Goal: Task Accomplishment & Management: Use online tool/utility

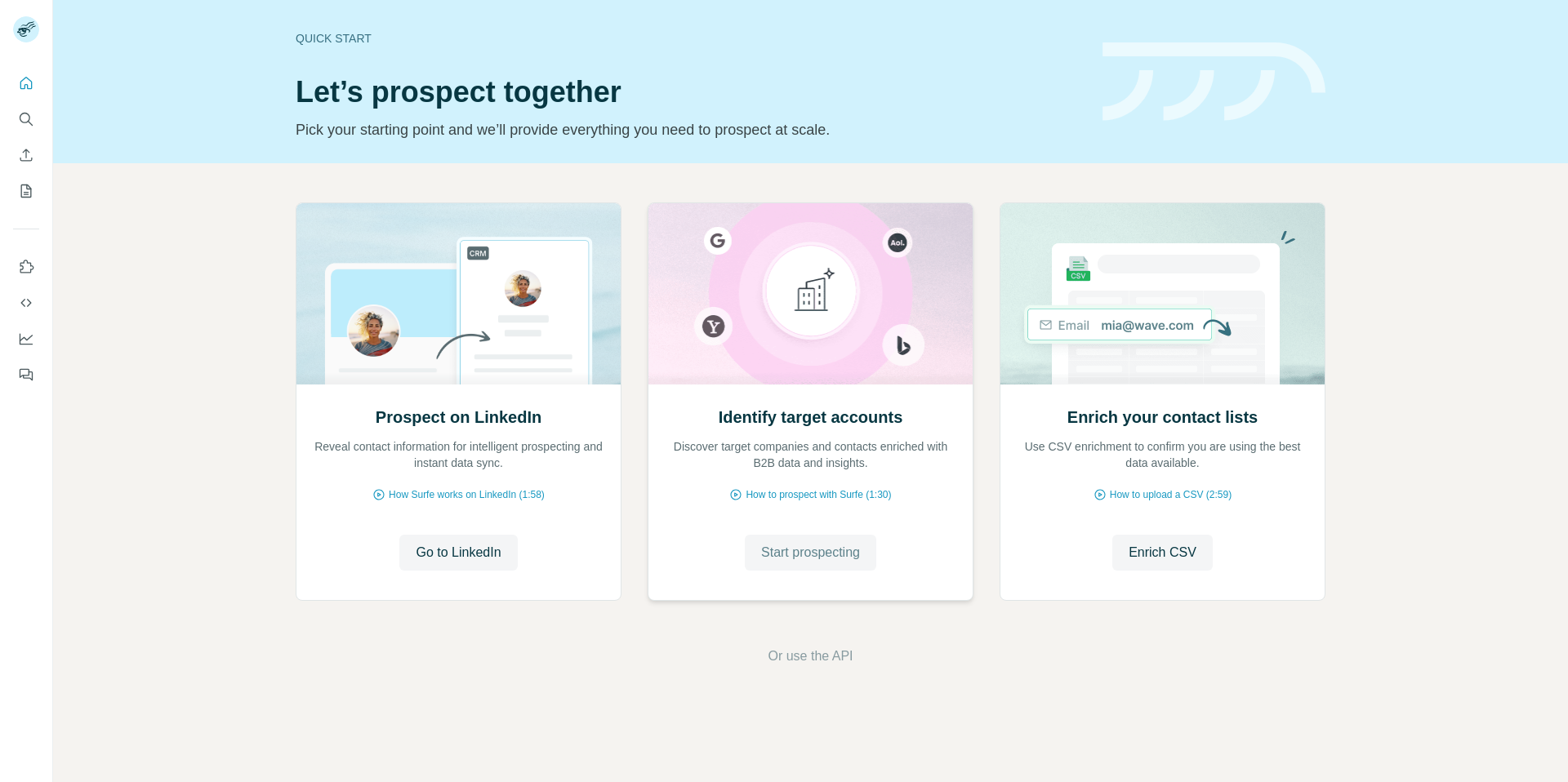
click at [807, 568] on button "Start prospecting" at bounding box center [811, 553] width 132 height 36
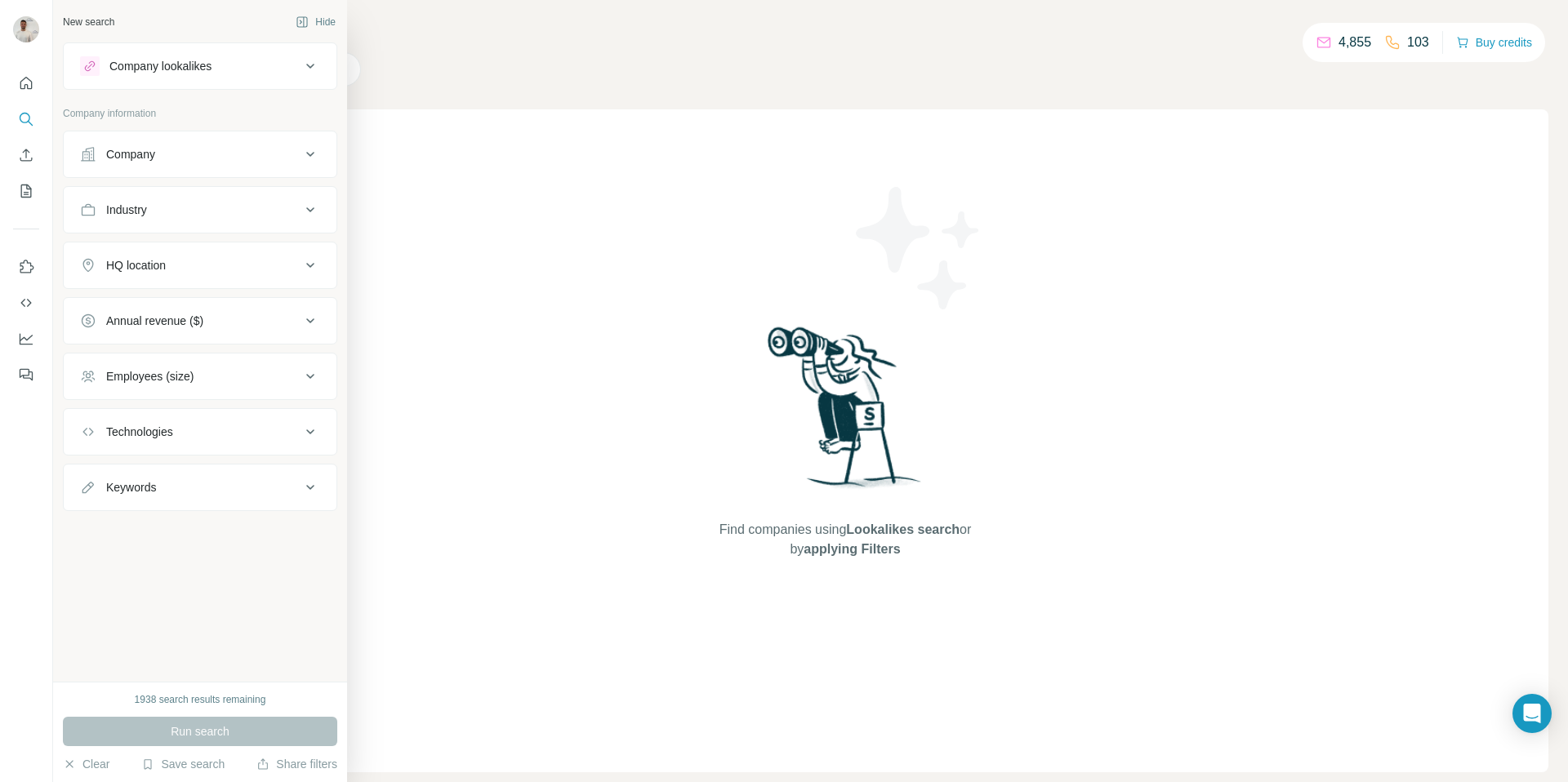
click at [176, 168] on button "Company" at bounding box center [200, 155] width 273 height 40
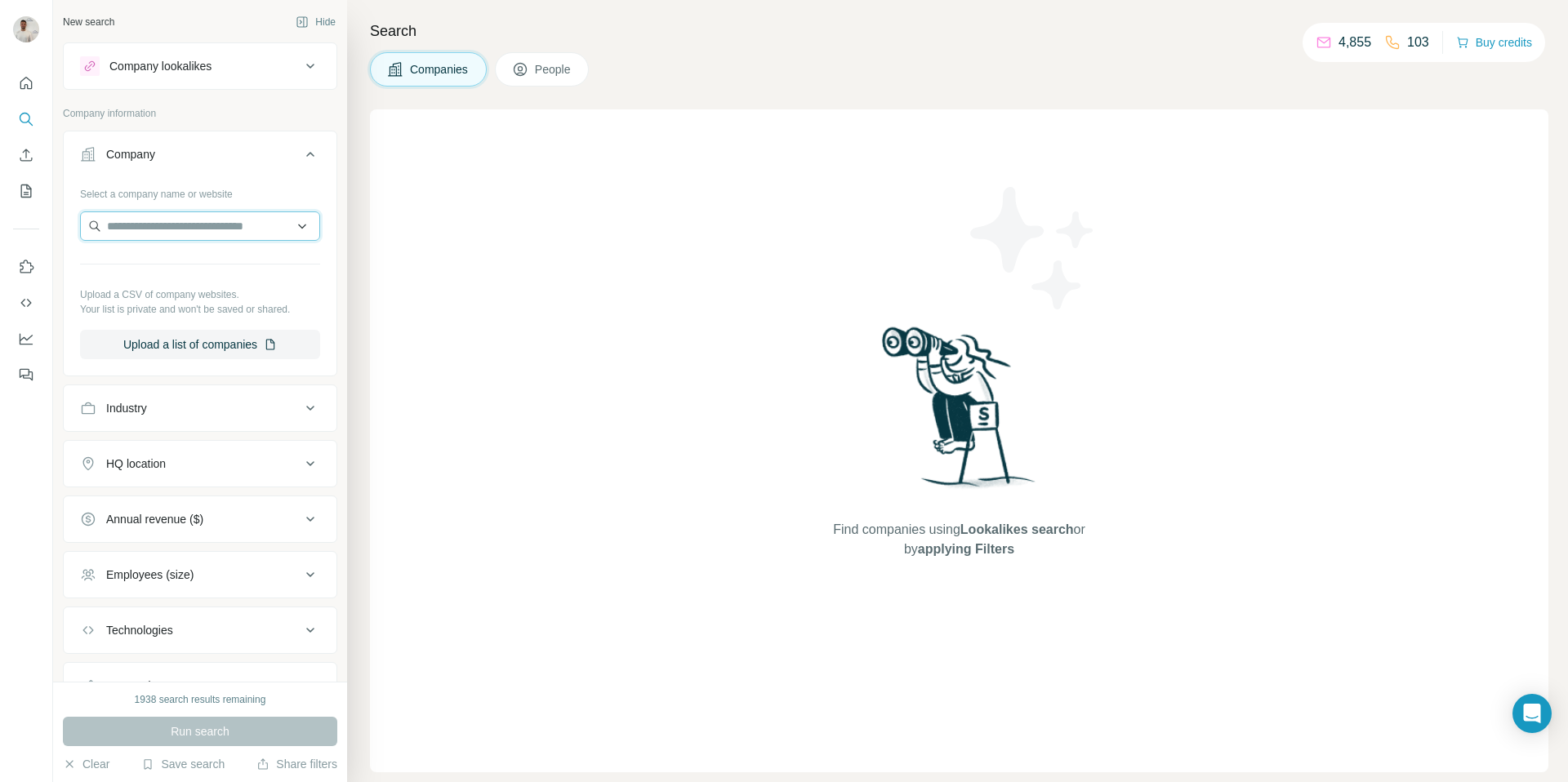
click at [172, 225] on input "text" at bounding box center [200, 226] width 240 height 29
paste input "**********"
type input "**********"
click at [185, 258] on div "Loading..." at bounding box center [201, 265] width 232 height 33
click at [204, 231] on input "text" at bounding box center [200, 226] width 240 height 29
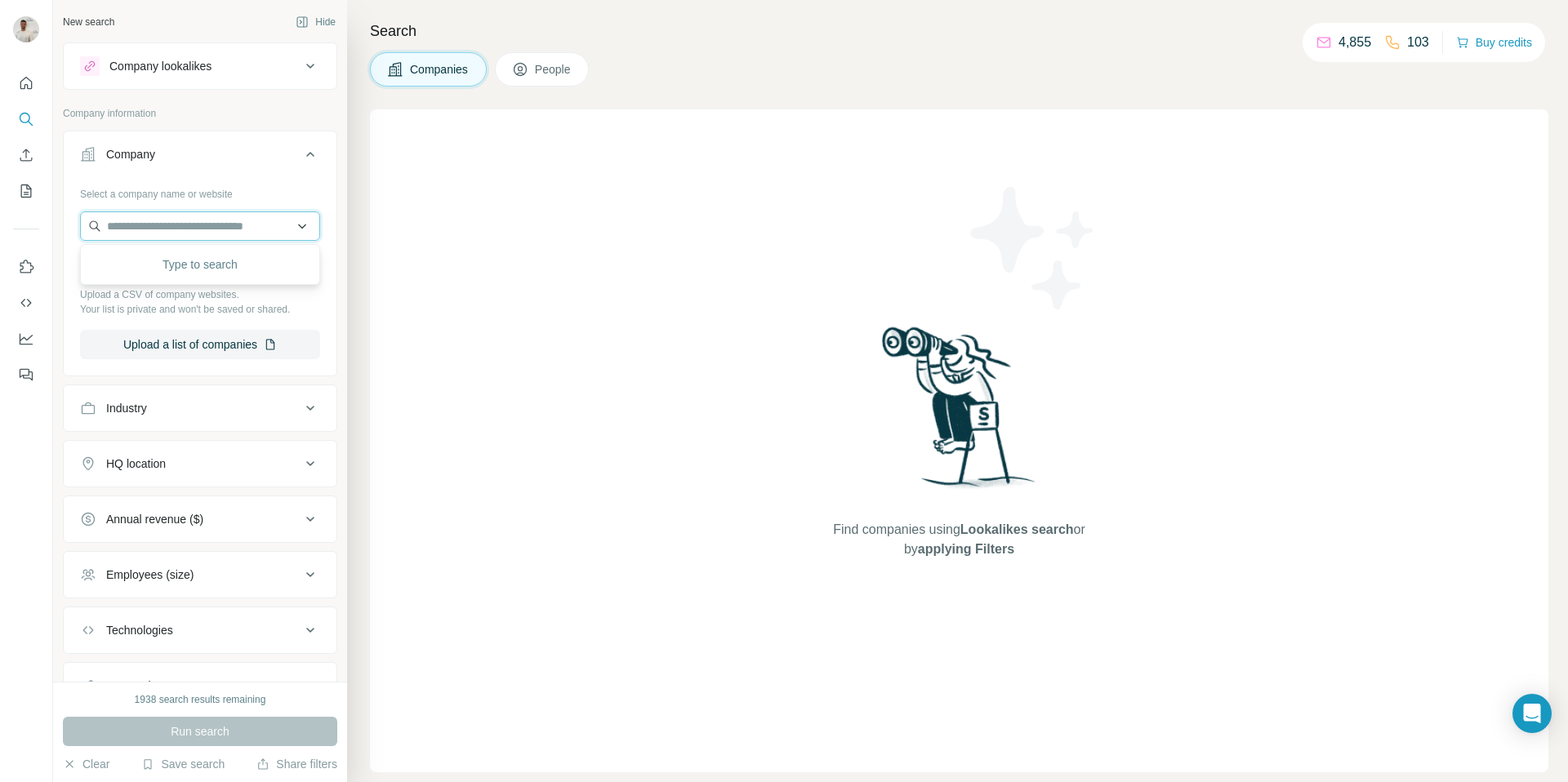
paste input "**********"
type input "**********"
click at [189, 269] on div "Nord-Micro nordmicro.de" at bounding box center [201, 270] width 232 height 44
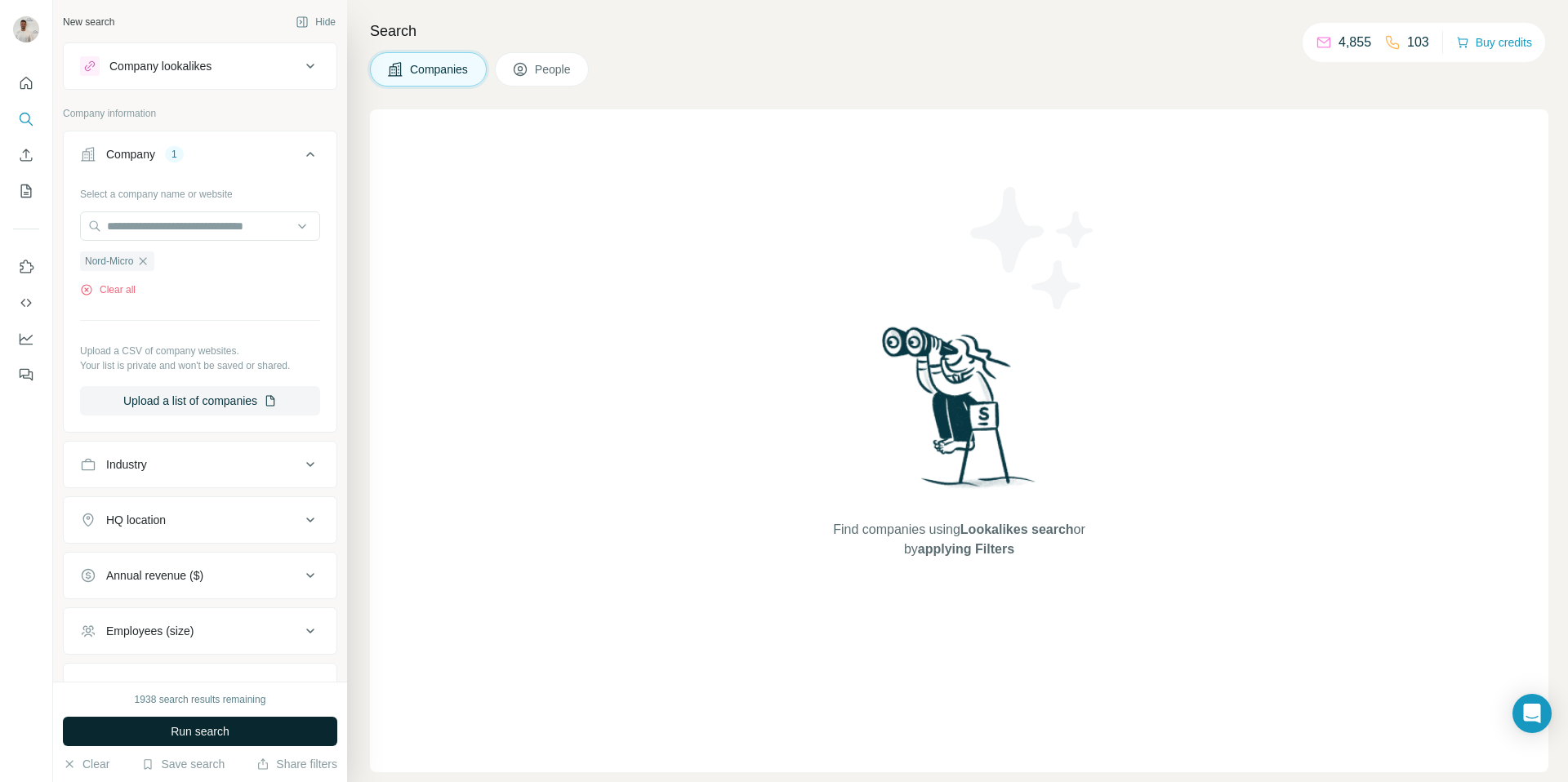
click at [227, 735] on span "Run search" at bounding box center [200, 731] width 59 height 16
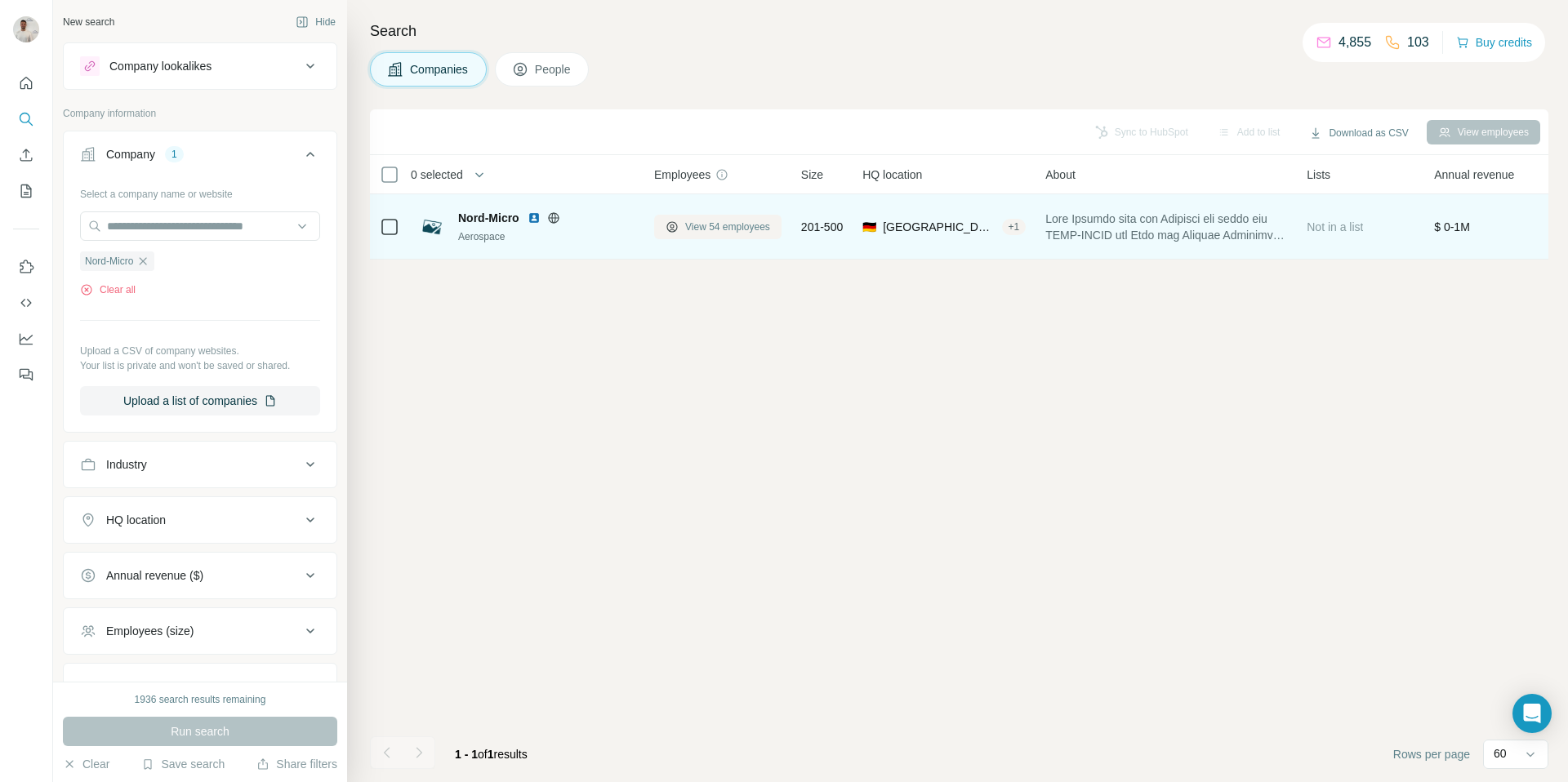
click at [681, 231] on button "View 54 employees" at bounding box center [718, 227] width 127 height 24
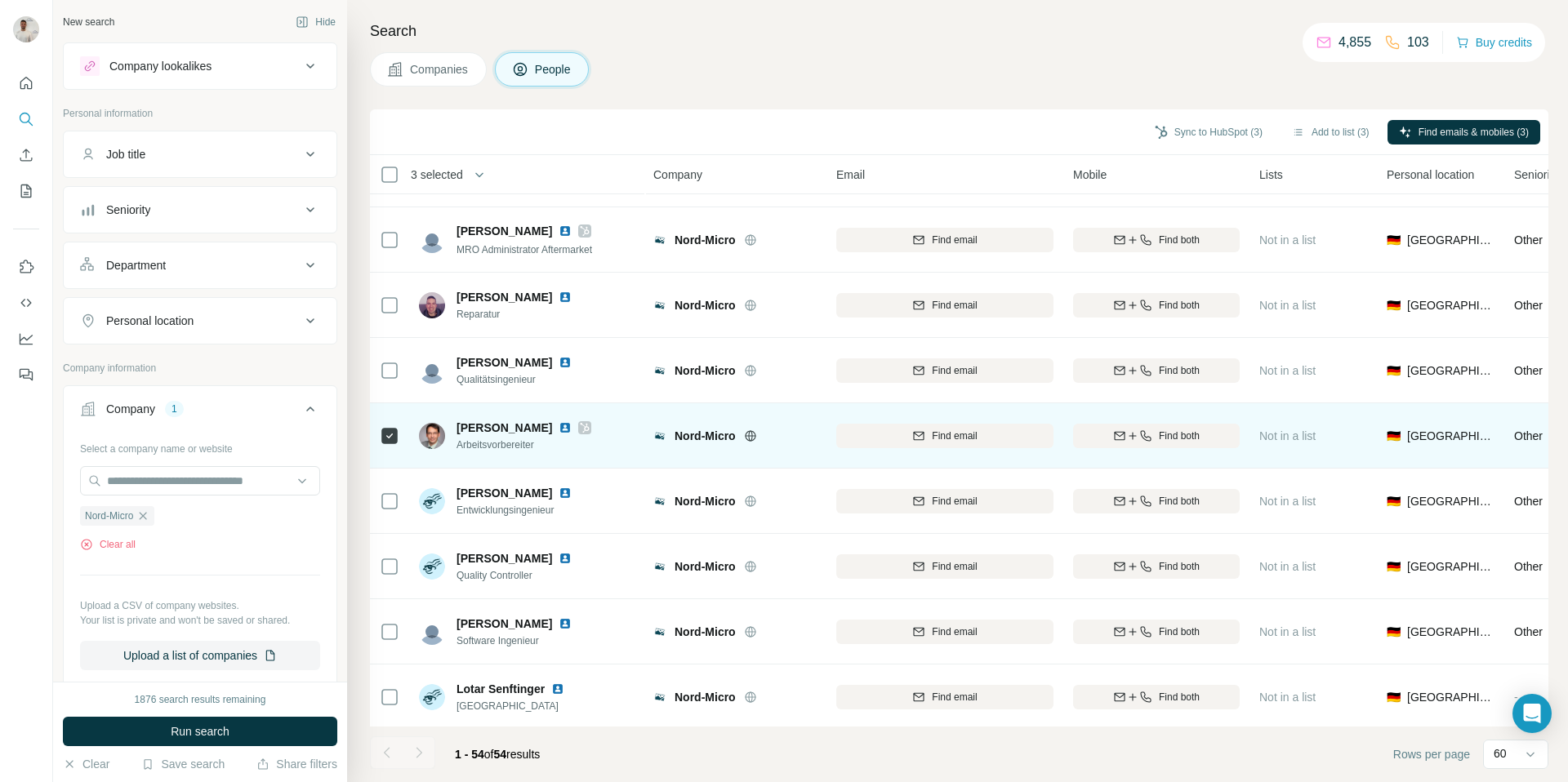
scroll to position [2995, 1]
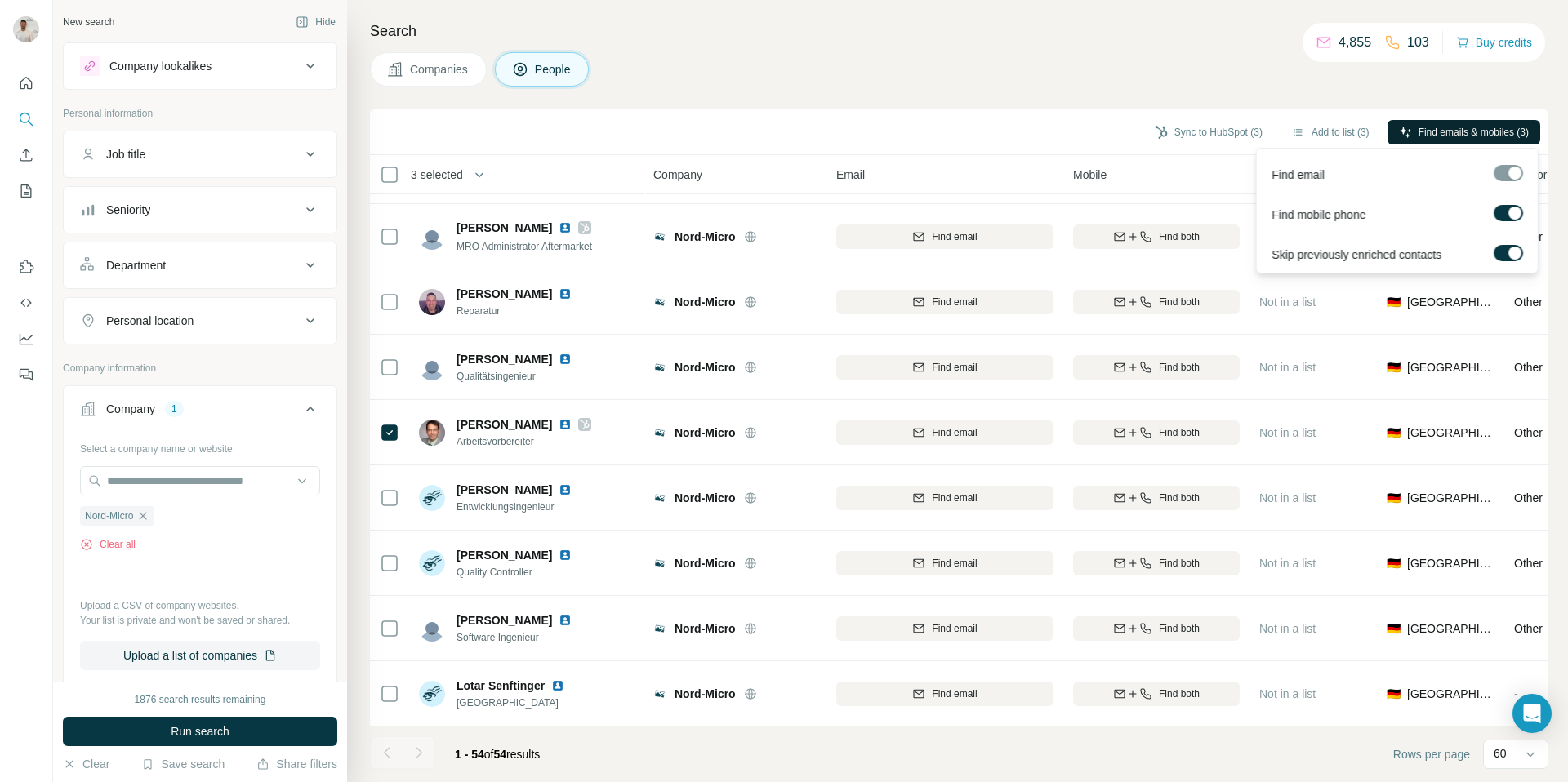
click at [1446, 129] on span "Find emails & mobiles (3)" at bounding box center [1474, 132] width 110 height 15
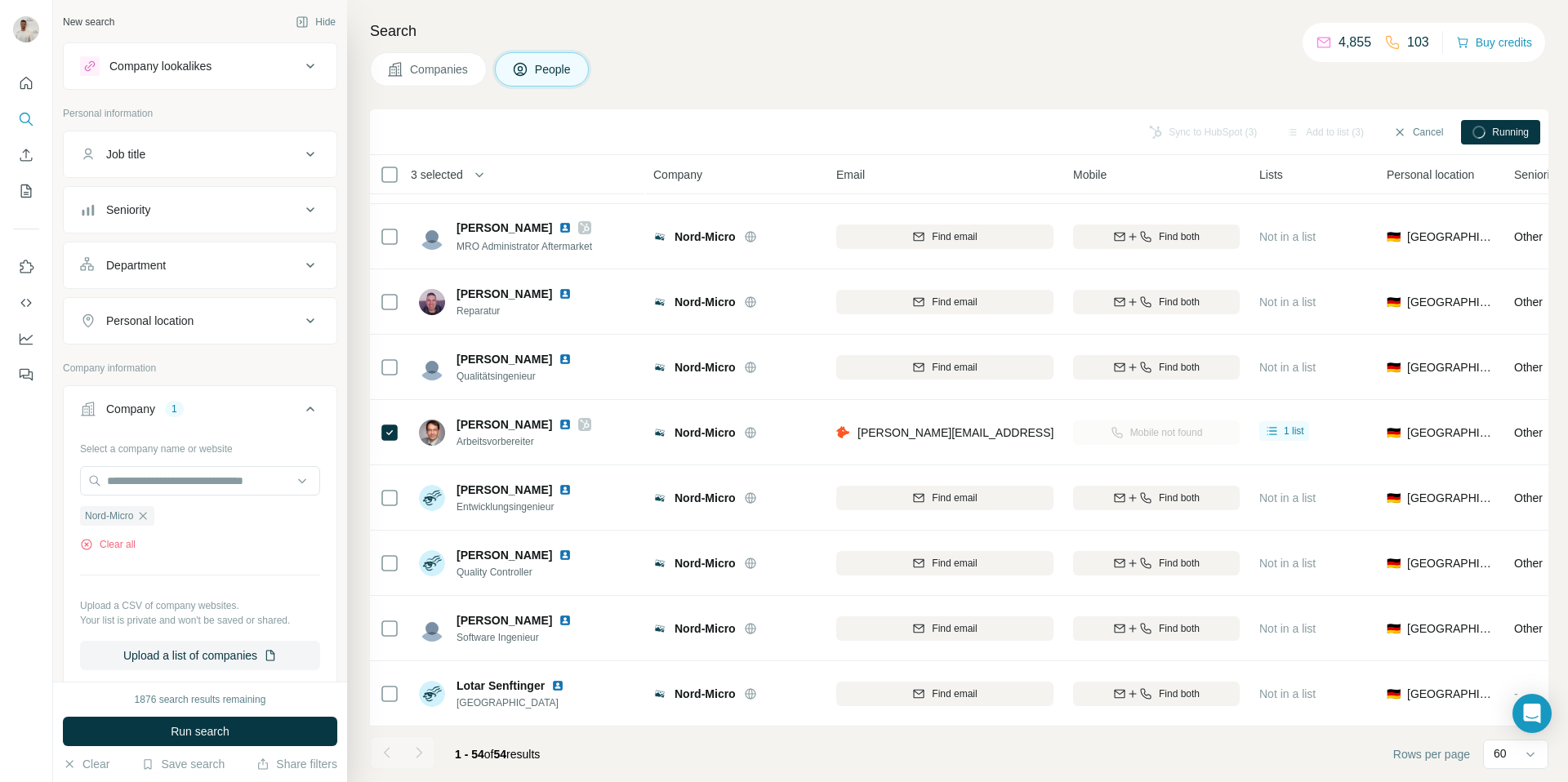
click at [1151, 89] on div "Search Companies People Sync to HubSpot (3) Add to list (3) Cancel Running 3 se…" at bounding box center [957, 391] width 1221 height 782
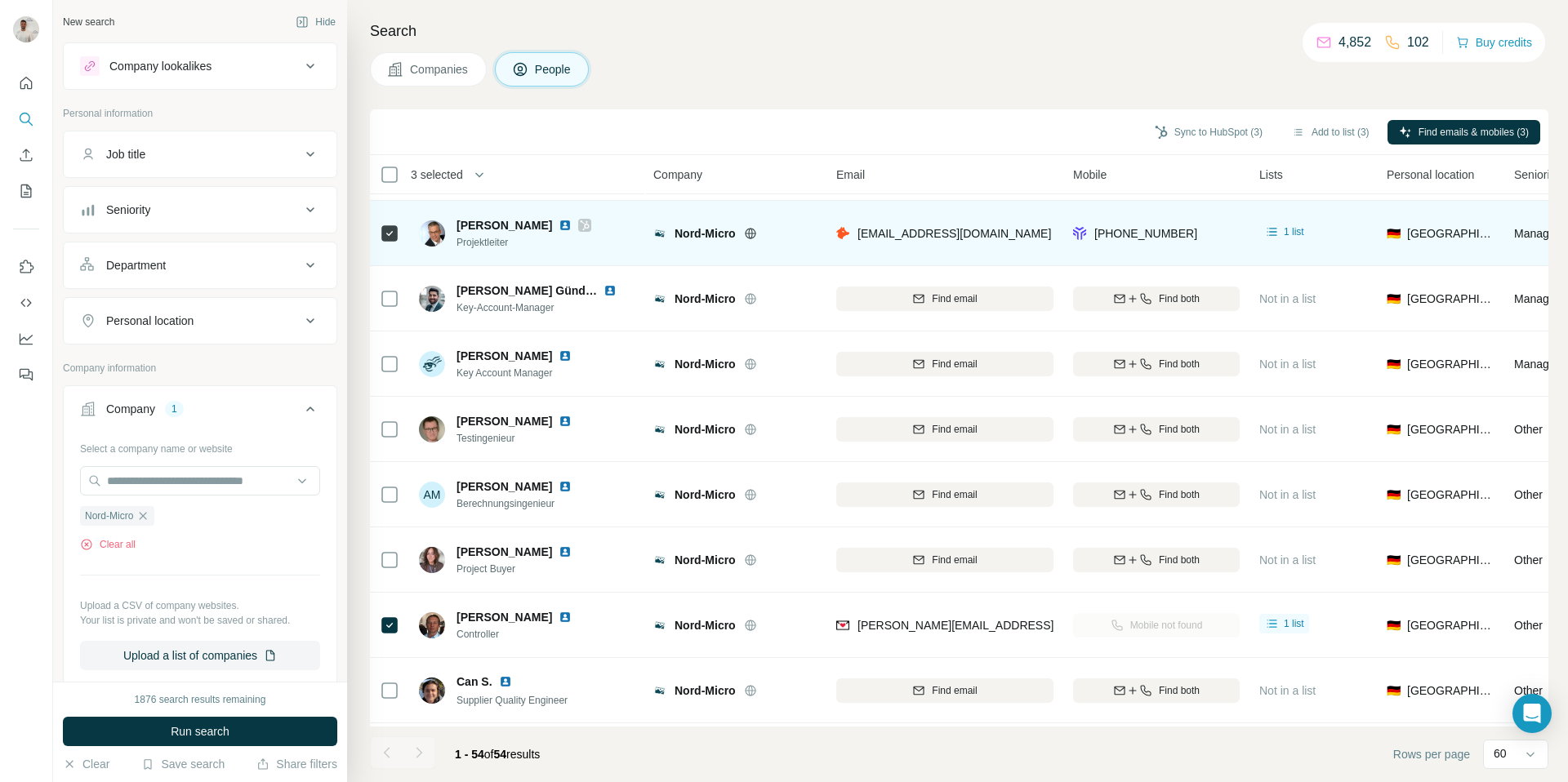
scroll to position [351, 1]
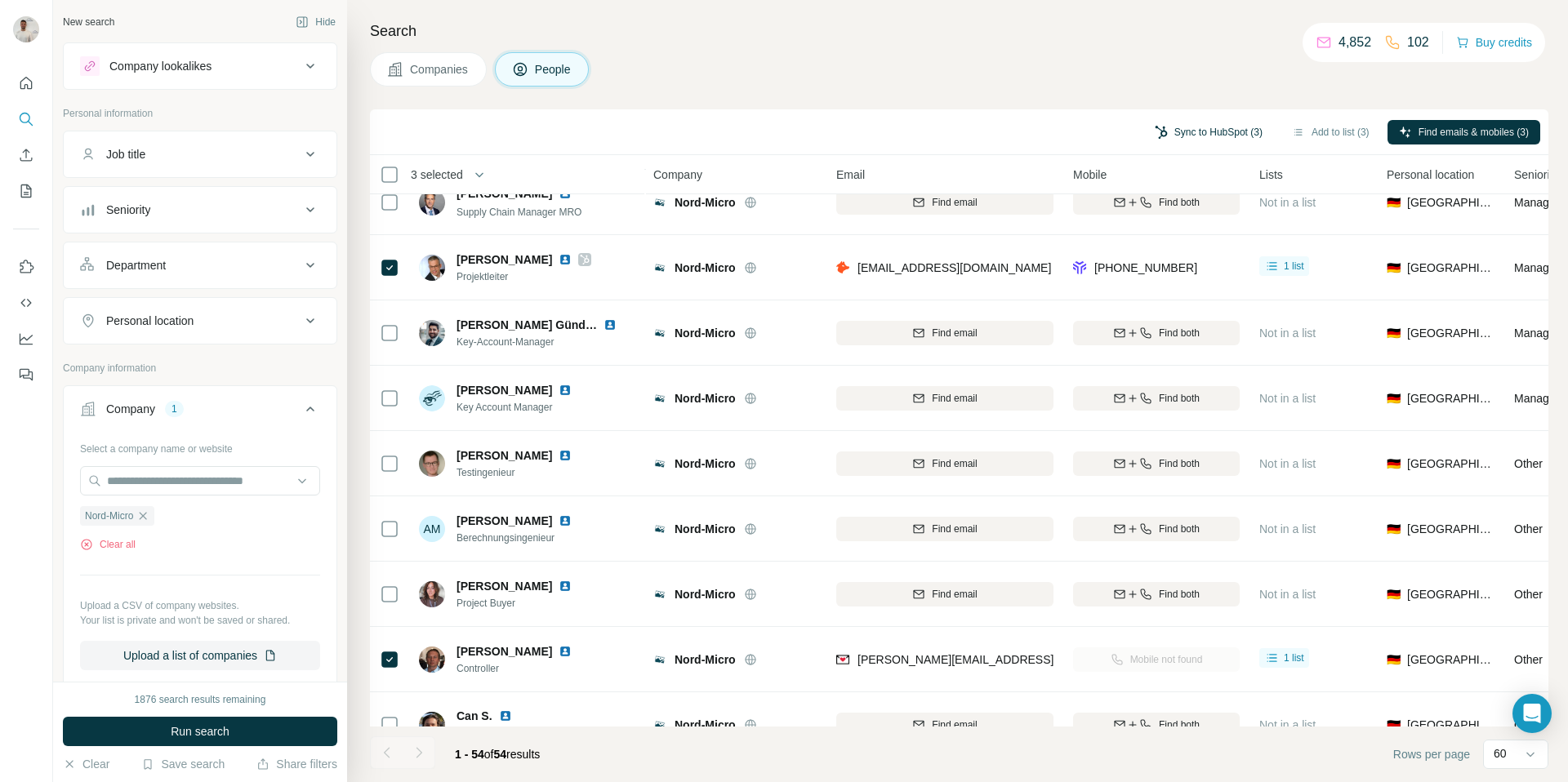
click at [1185, 130] on button "Sync to HubSpot (3)" at bounding box center [1209, 132] width 131 height 24
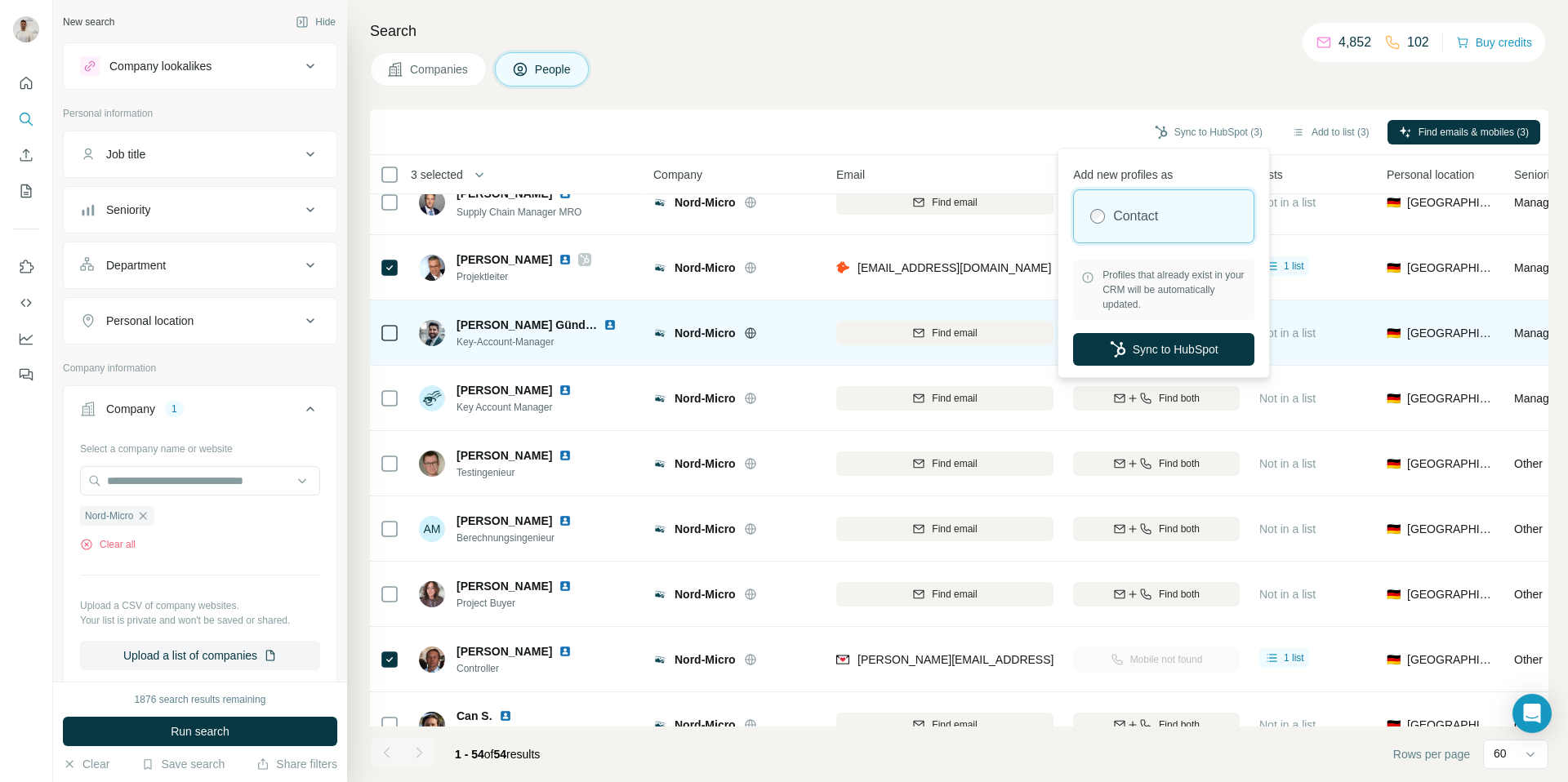
drag, startPoint x: 1147, startPoint y: 348, endPoint x: 1143, endPoint y: 329, distance: 19.4
click at [1147, 348] on button "Sync to HubSpot" at bounding box center [1164, 349] width 182 height 33
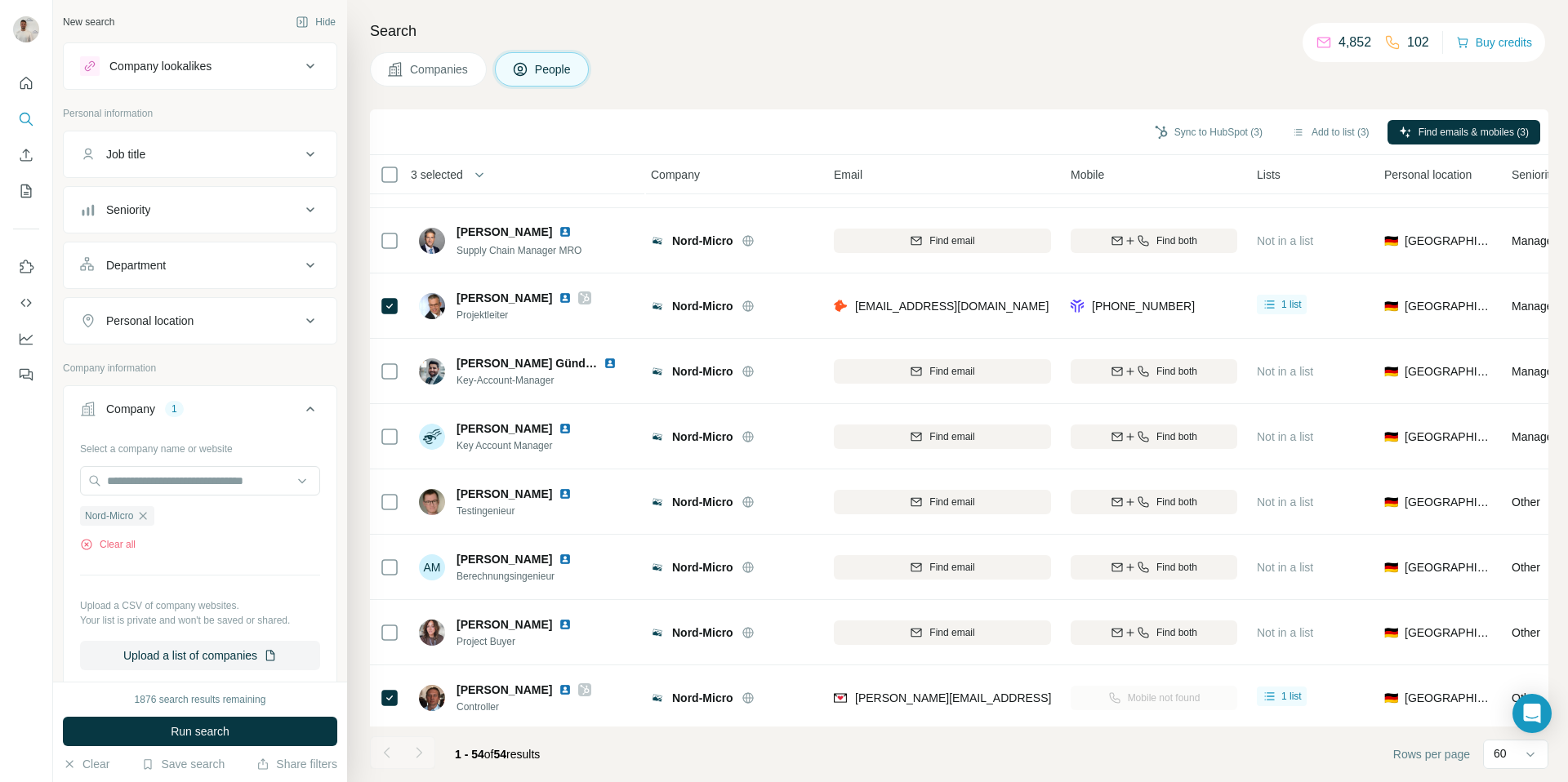
scroll to position [306, 3]
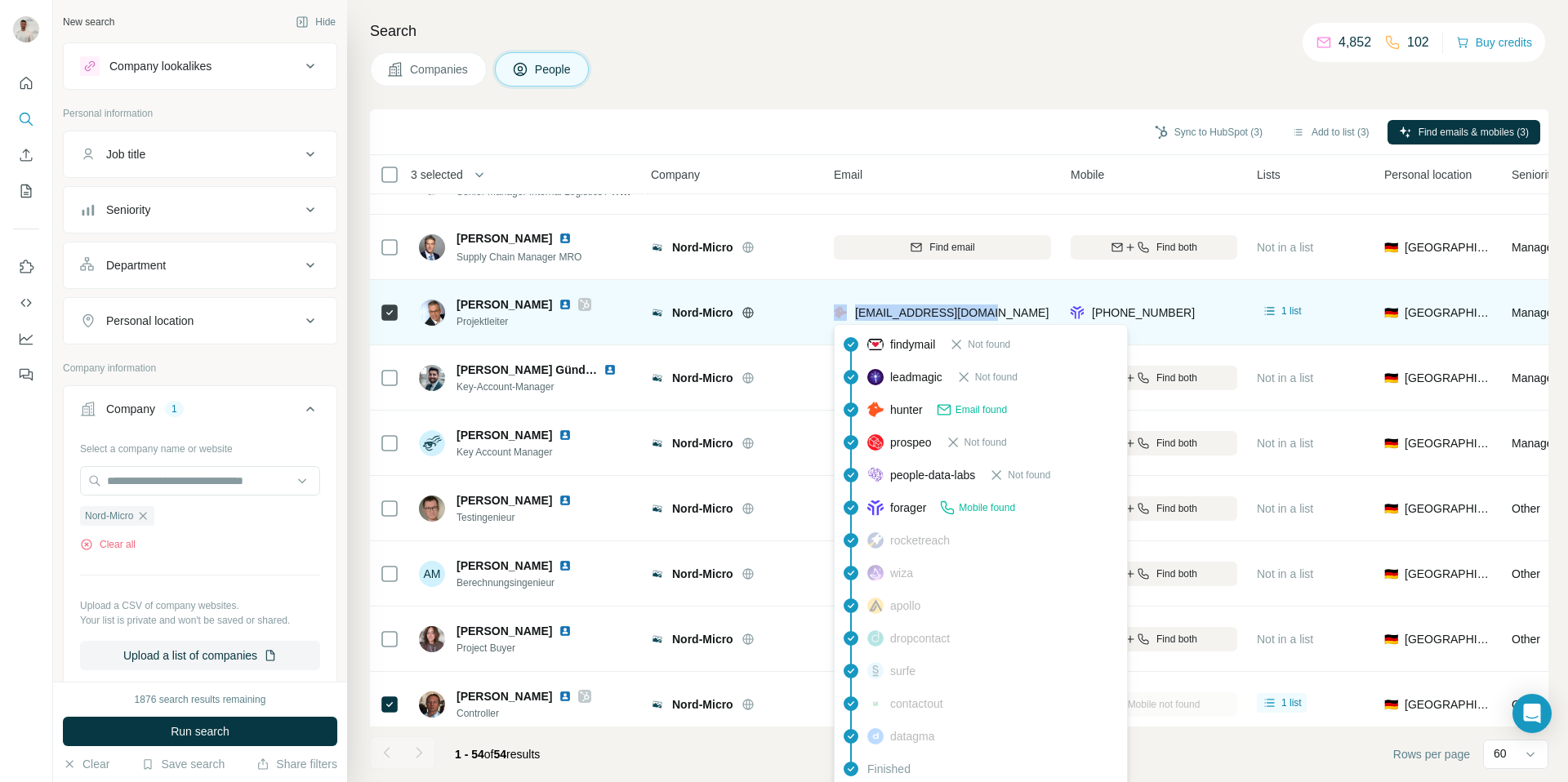
drag, startPoint x: 997, startPoint y: 316, endPoint x: 849, endPoint y: 315, distance: 148.0
click at [849, 315] on div "thorsten@nordmicro.de" at bounding box center [942, 312] width 217 height 45
copy div "thorsten@nordmicro.de"
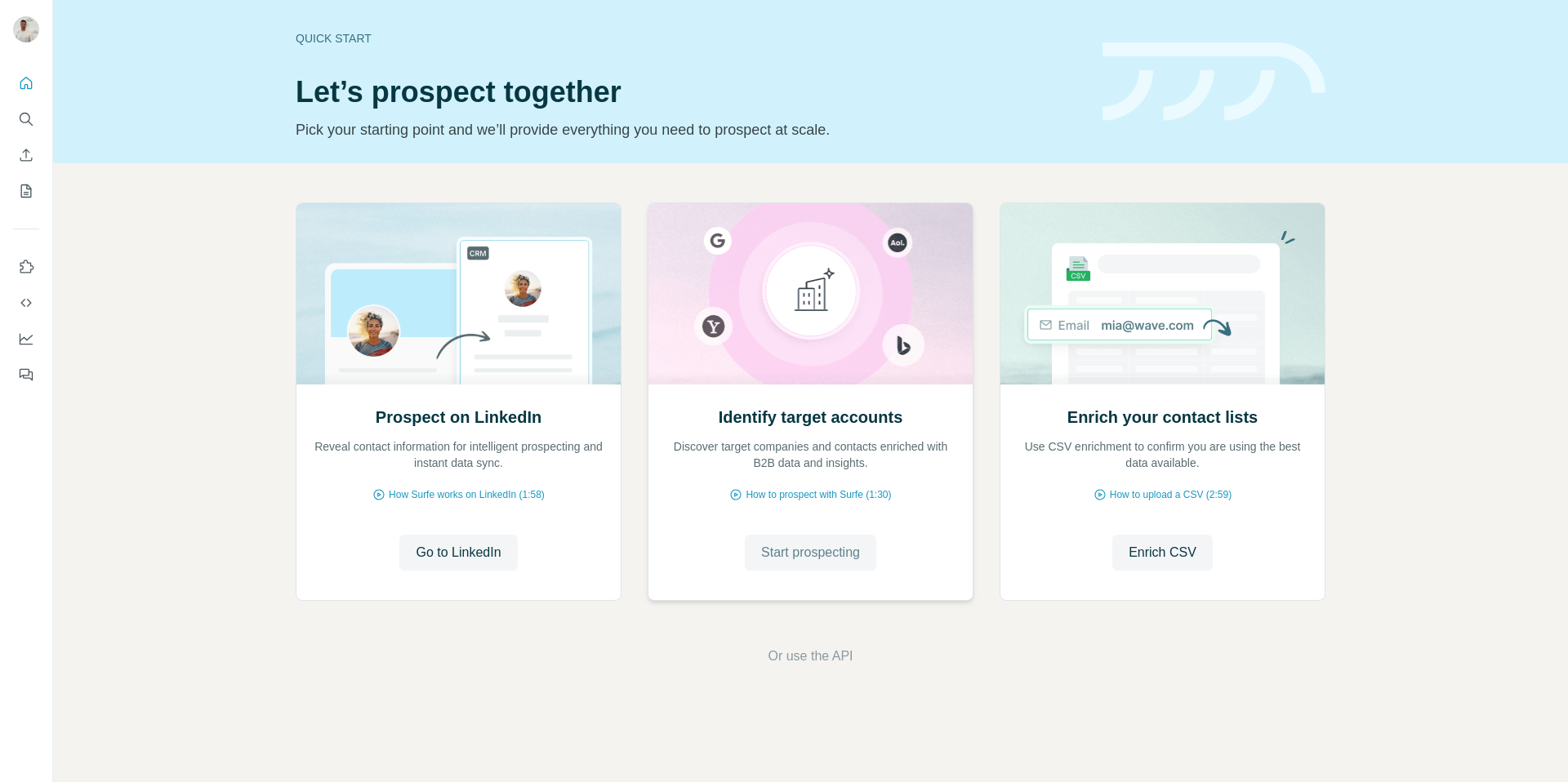
click at [795, 543] on span "Start prospecting" at bounding box center [811, 552] width 99 height 20
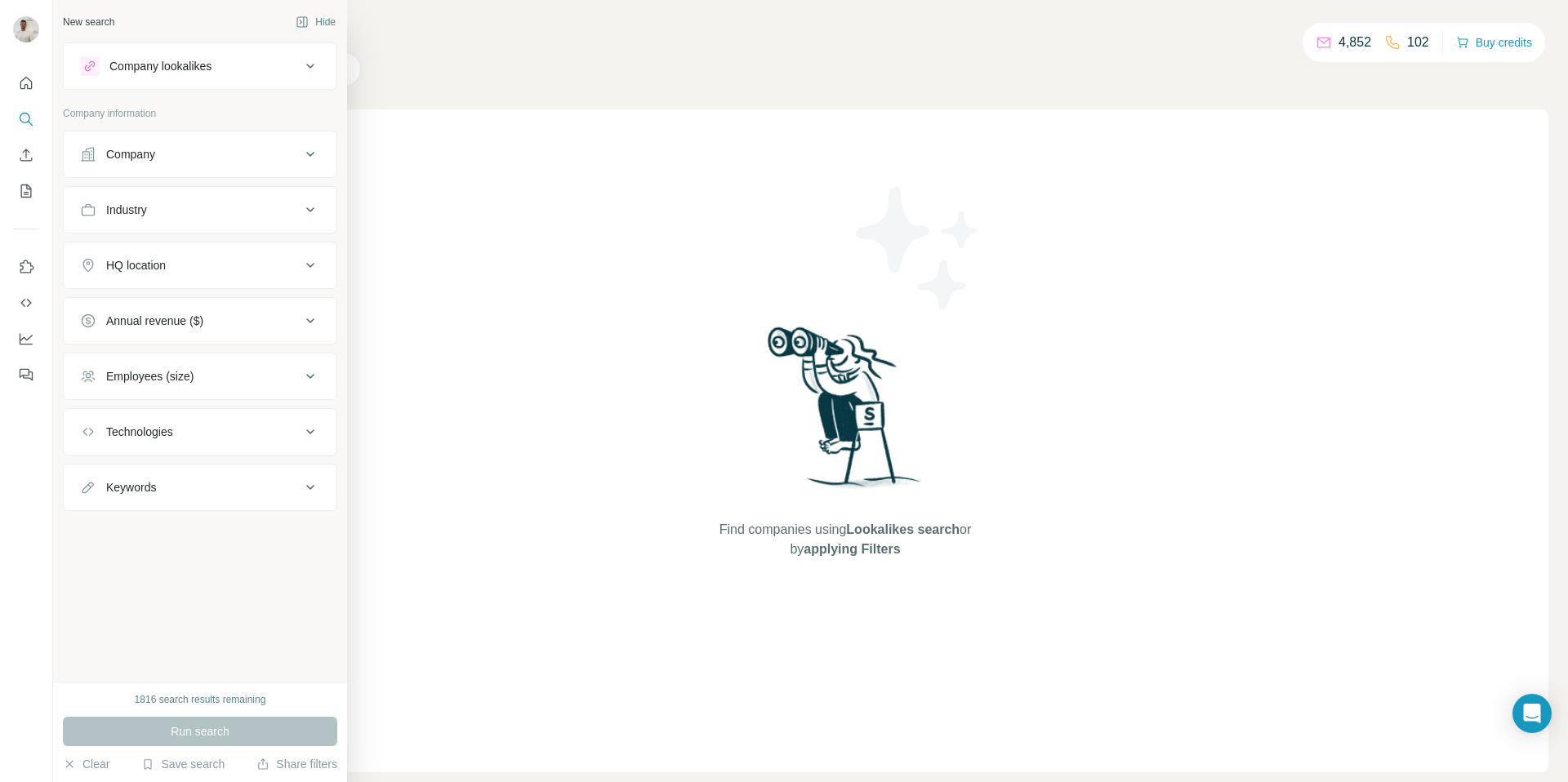
click at [96, 158] on icon at bounding box center [88, 154] width 16 height 16
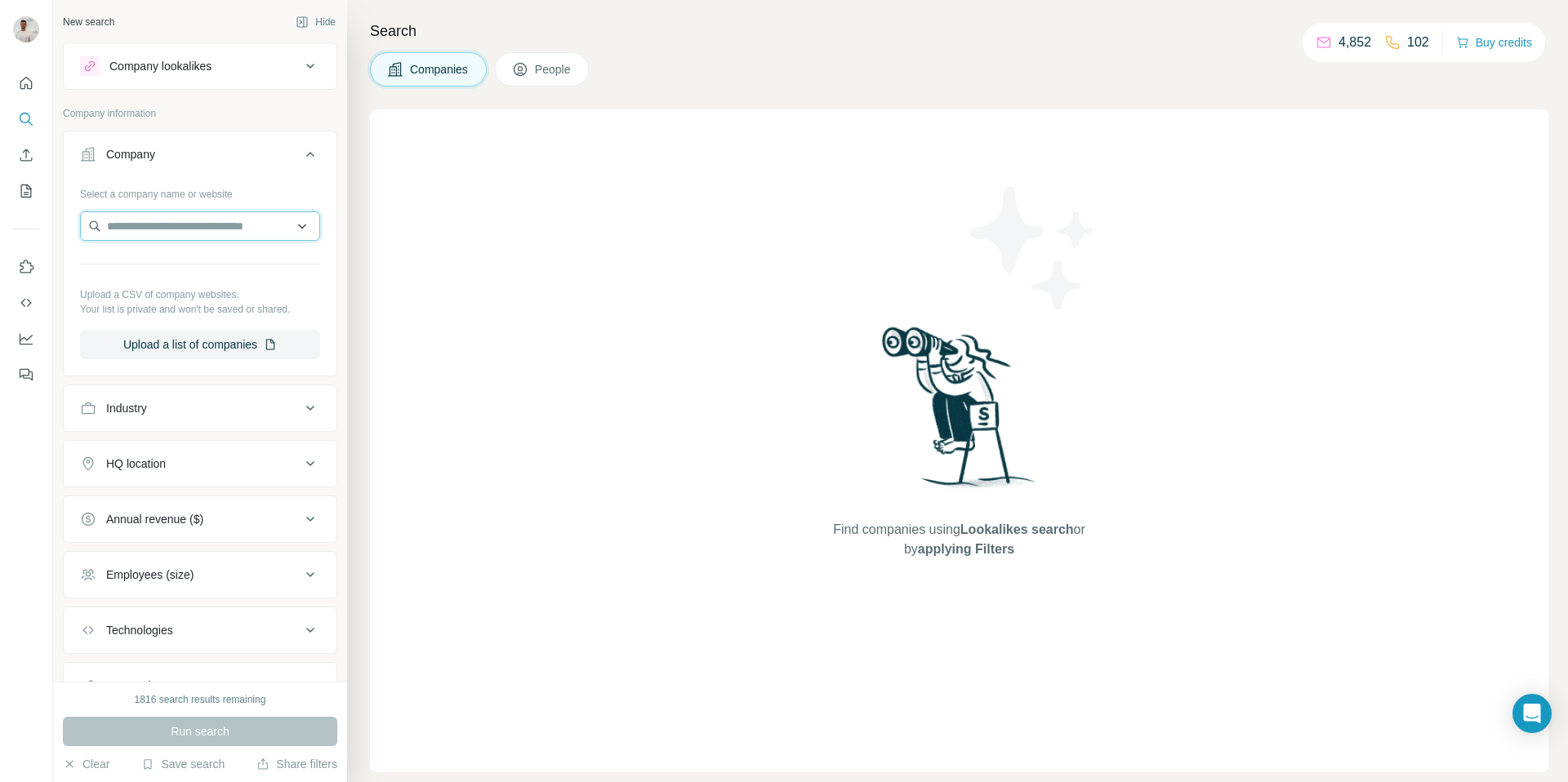
click at [225, 217] on input "text" at bounding box center [200, 226] width 240 height 29
paste input "**********"
type input "**********"
click at [225, 270] on p "Meissl Open-Air Solutions" at bounding box center [192, 262] width 132 height 16
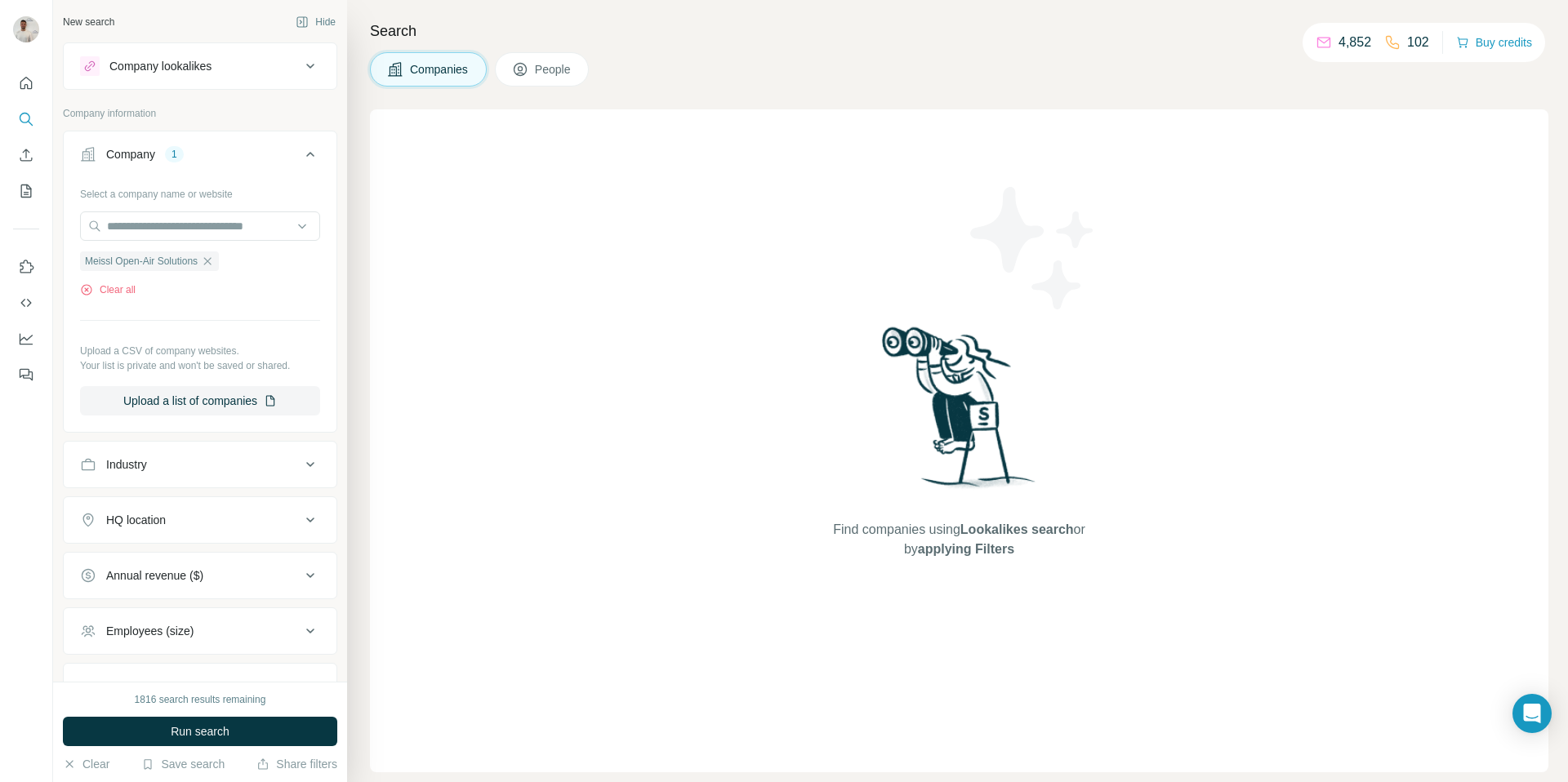
drag, startPoint x: 276, startPoint y: 720, endPoint x: 287, endPoint y: 718, distance: 11.2
click at [276, 720] on button "Run search" at bounding box center [200, 731] width 275 height 29
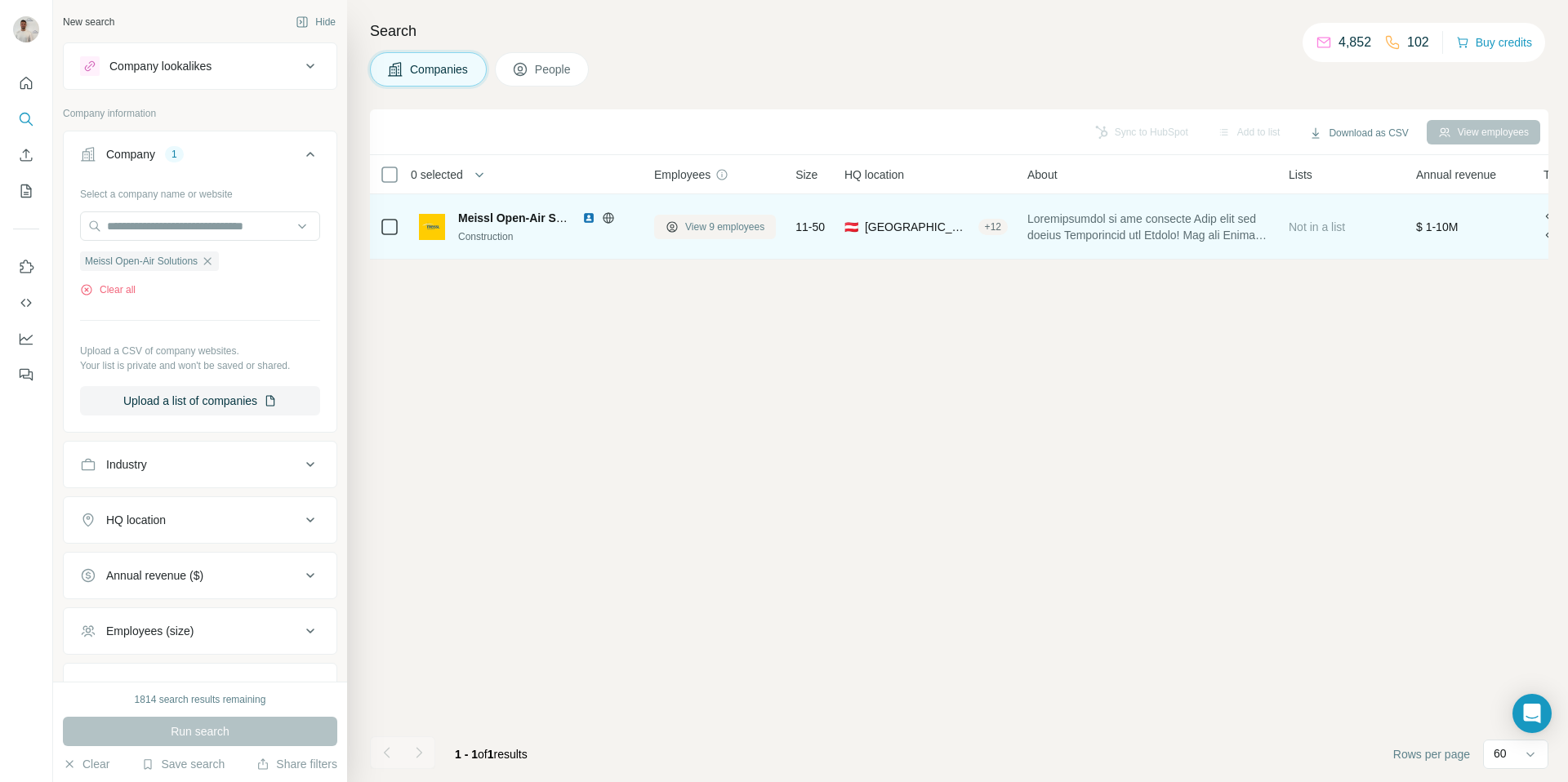
click at [734, 225] on span "View 9 employees" at bounding box center [725, 226] width 79 height 15
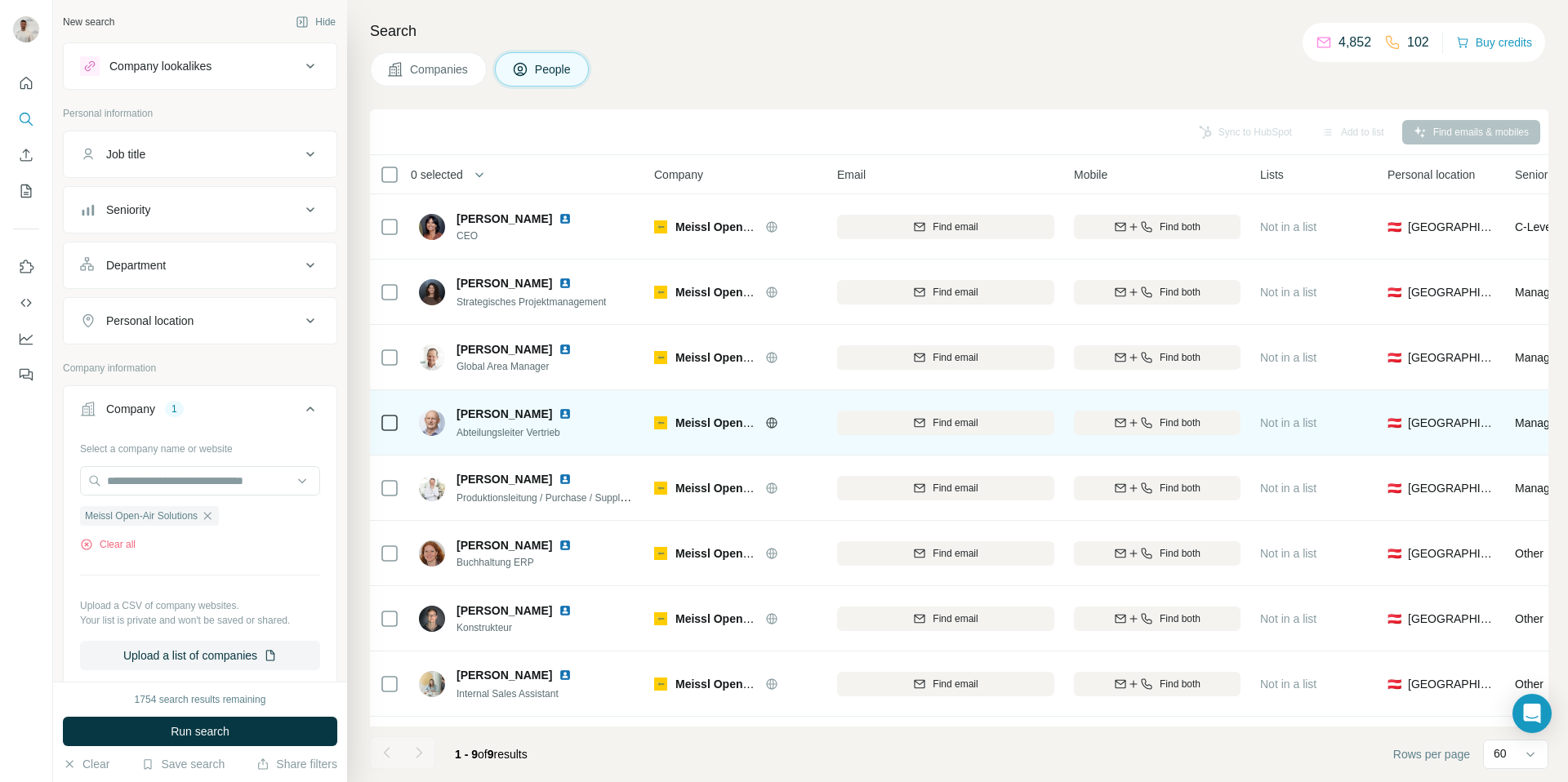
click at [559, 415] on img at bounding box center [565, 414] width 13 height 13
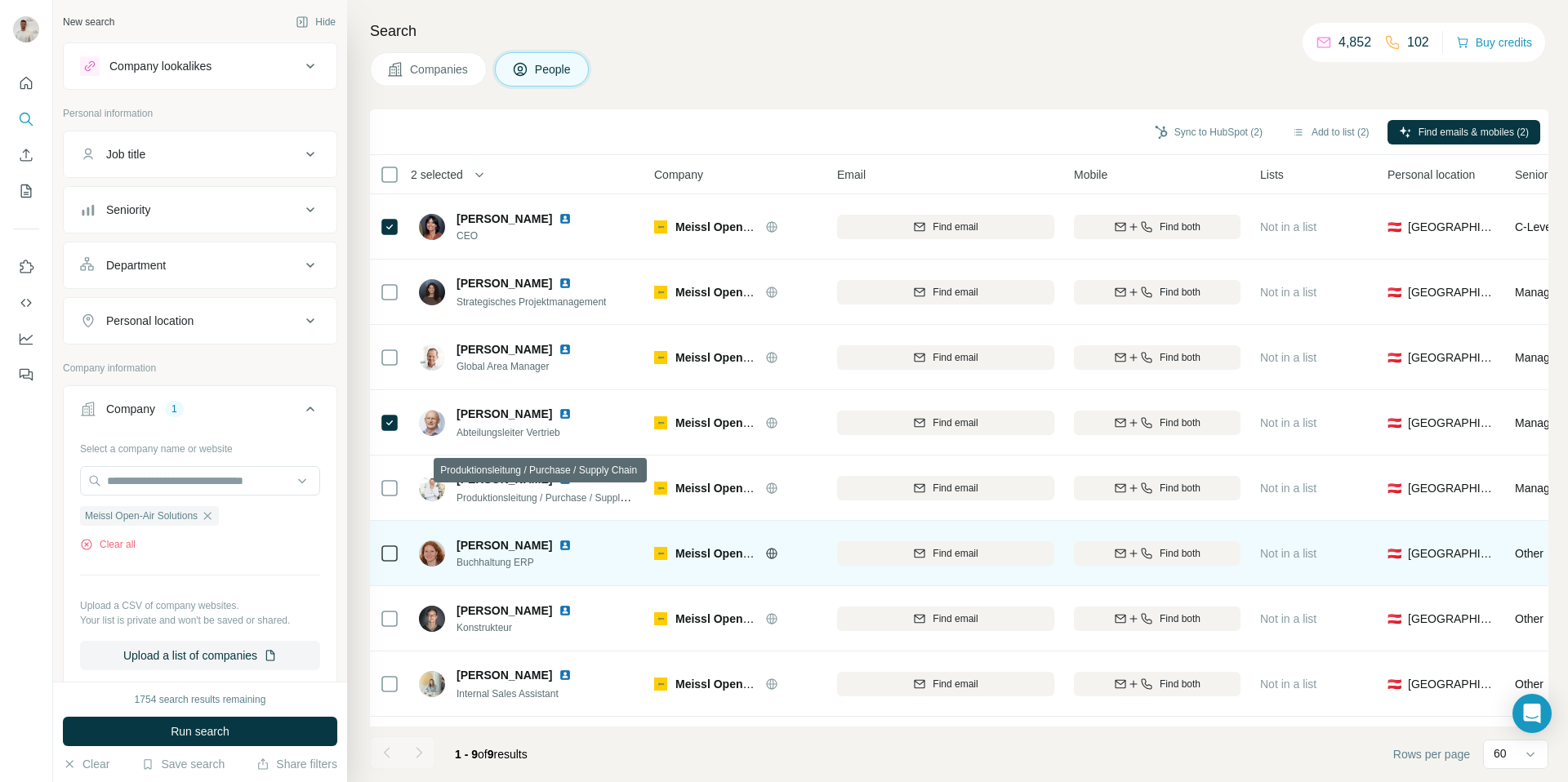
scroll to position [56, 0]
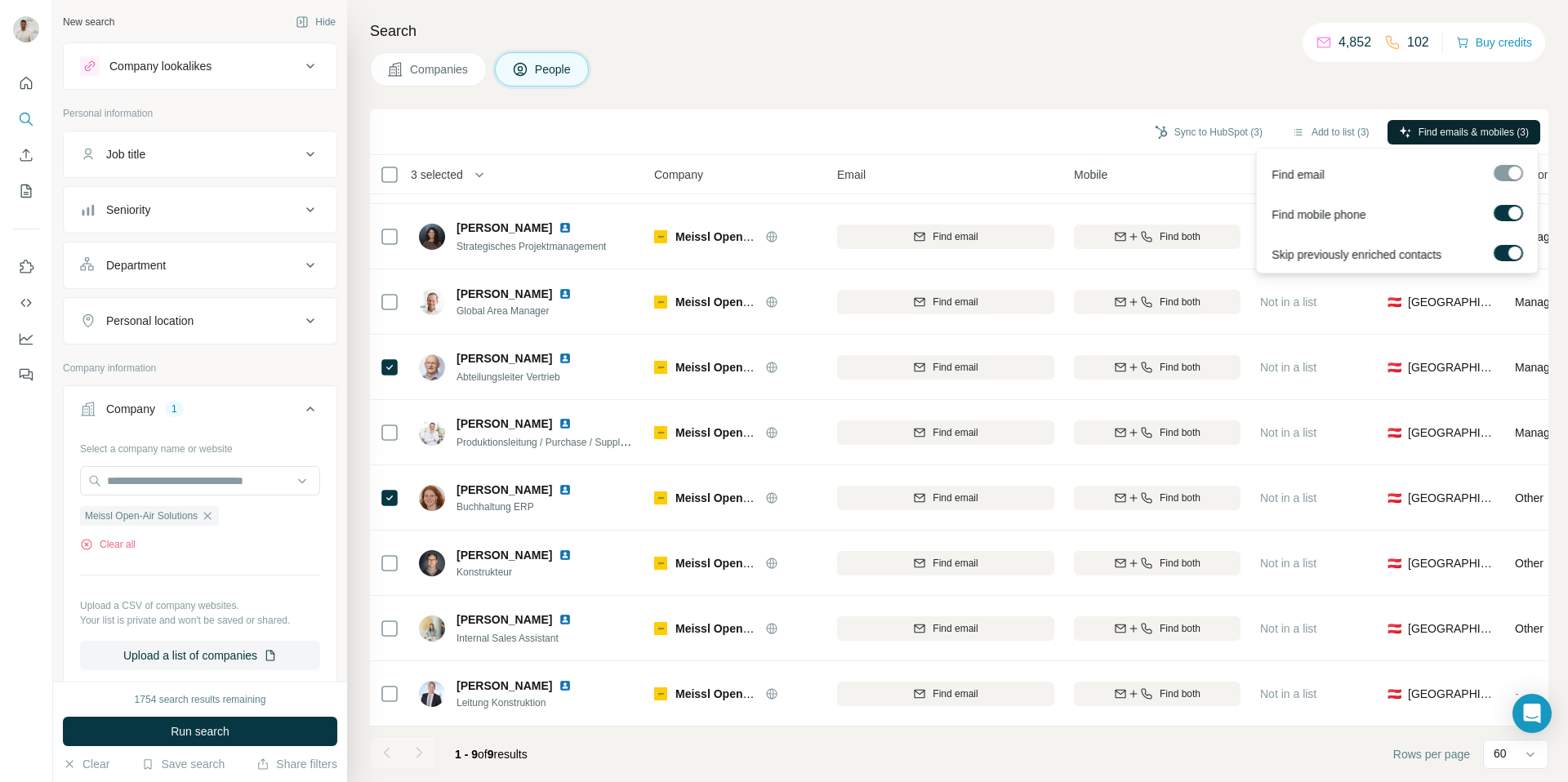
click at [1428, 133] on span "Find emails & mobiles (3)" at bounding box center [1474, 132] width 110 height 15
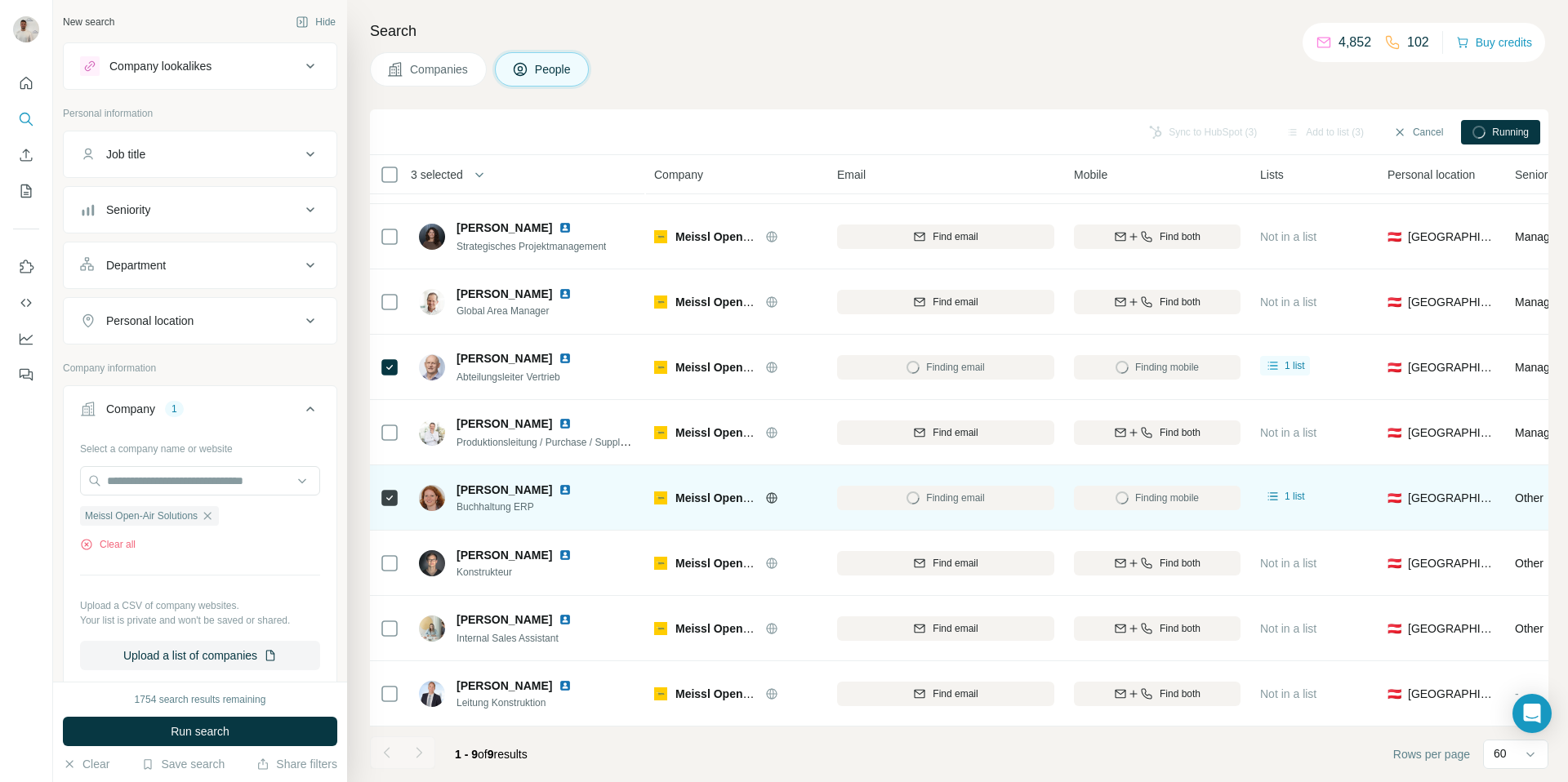
click at [571, 490] on img at bounding box center [565, 490] width 13 height 13
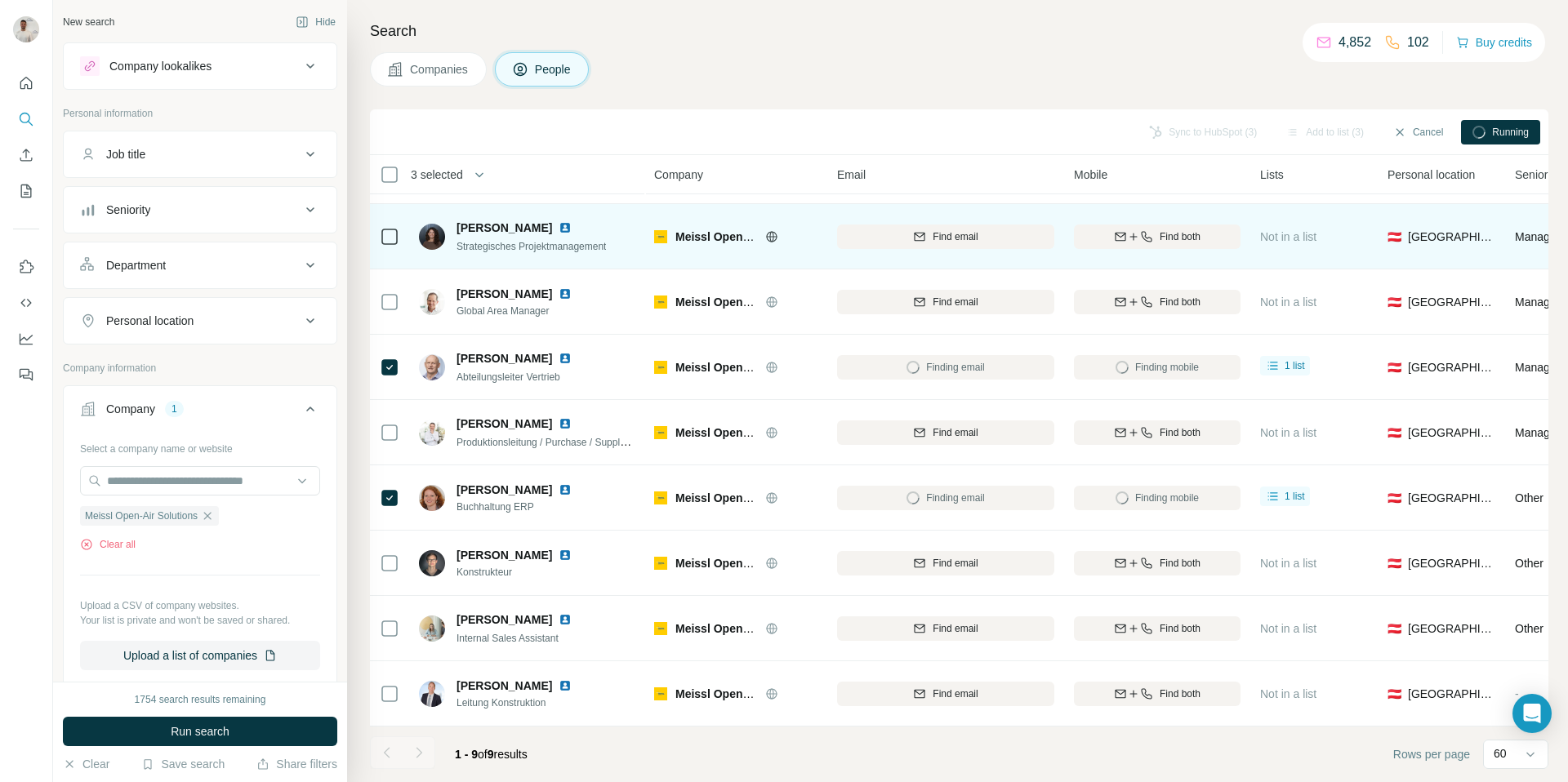
scroll to position [0, 0]
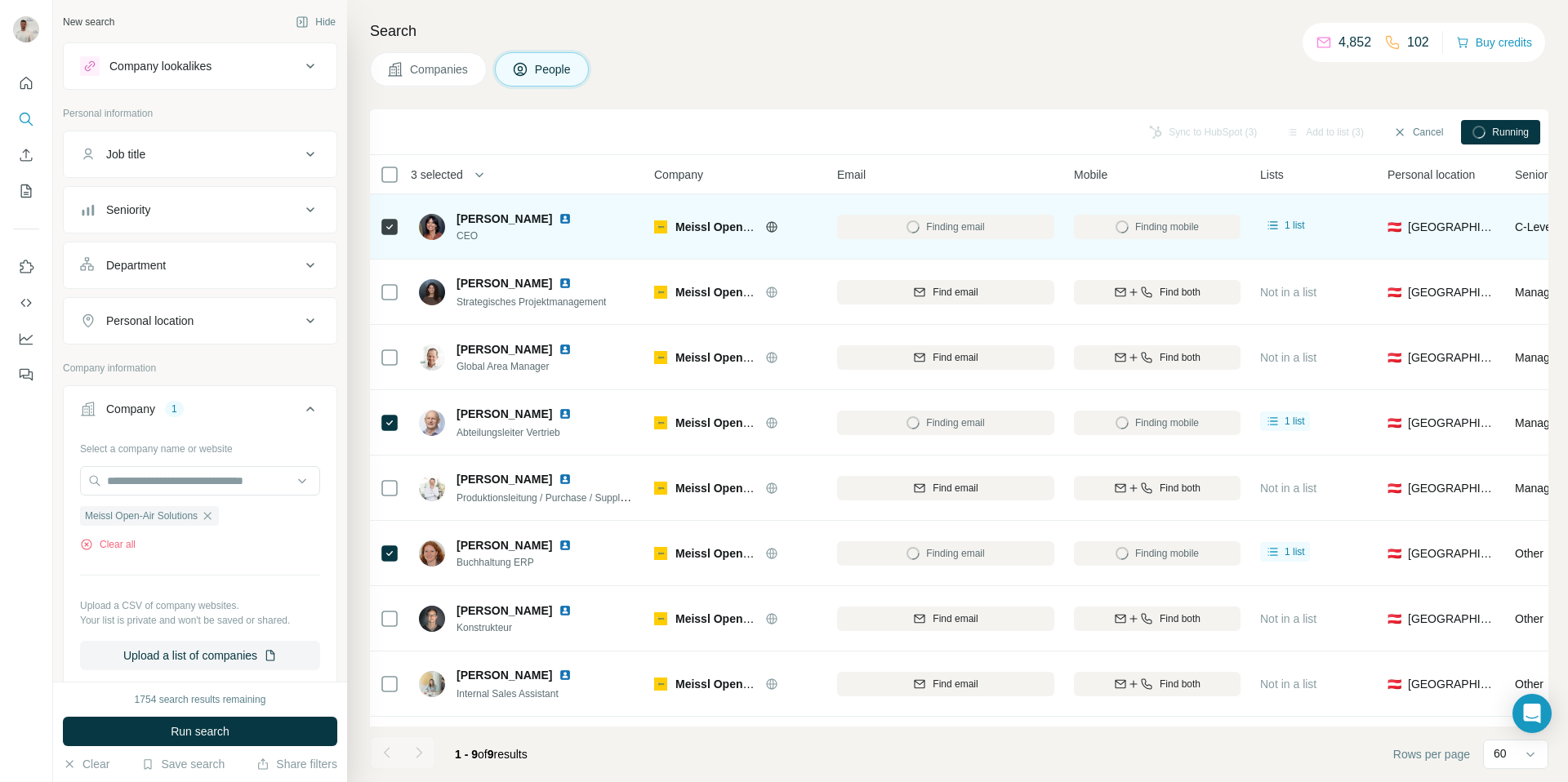
click at [561, 214] on div at bounding box center [575, 219] width 33 height 13
click at [559, 216] on img at bounding box center [565, 219] width 13 height 13
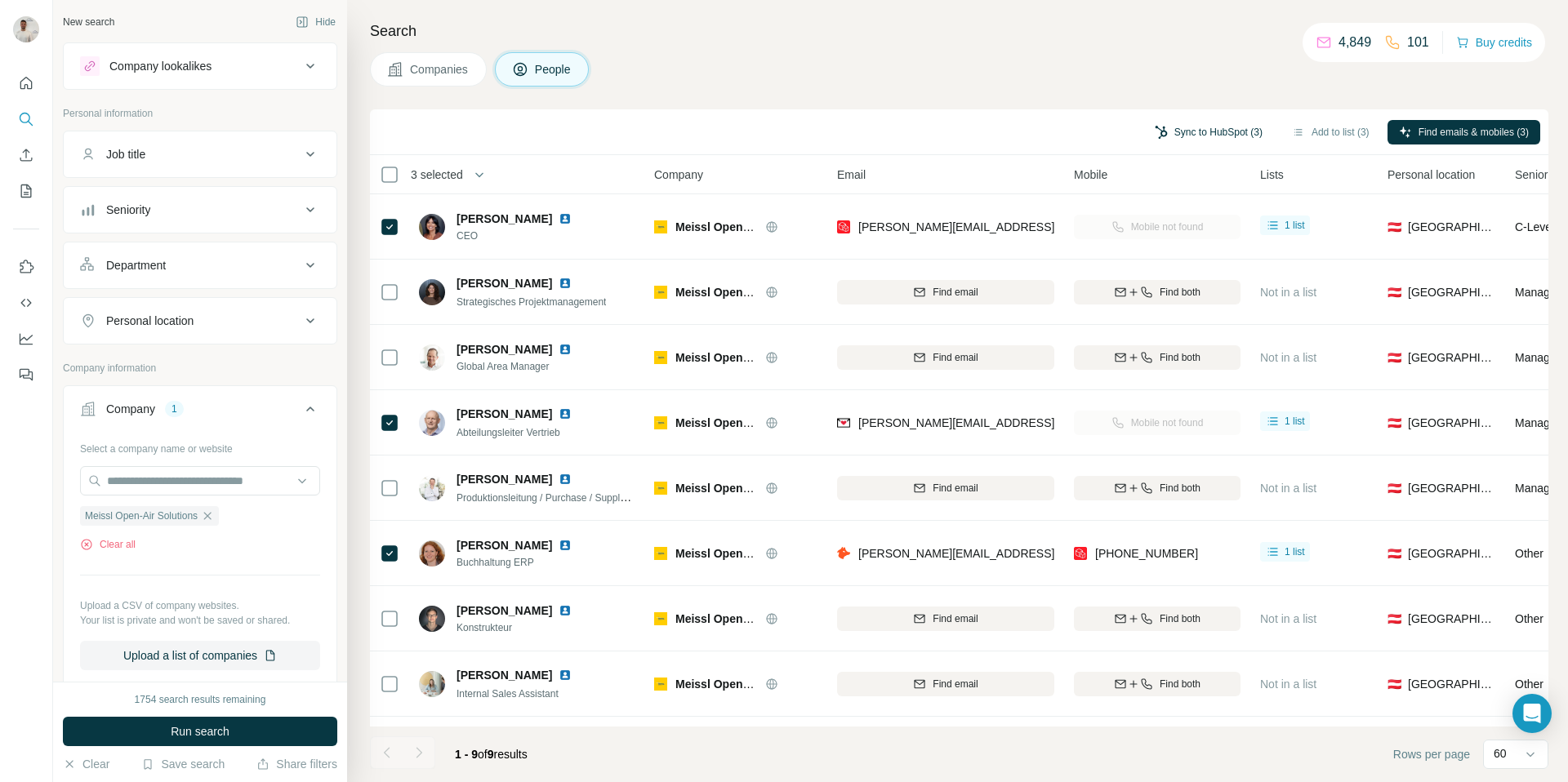
click at [1186, 132] on button "Sync to HubSpot (3)" at bounding box center [1209, 132] width 131 height 24
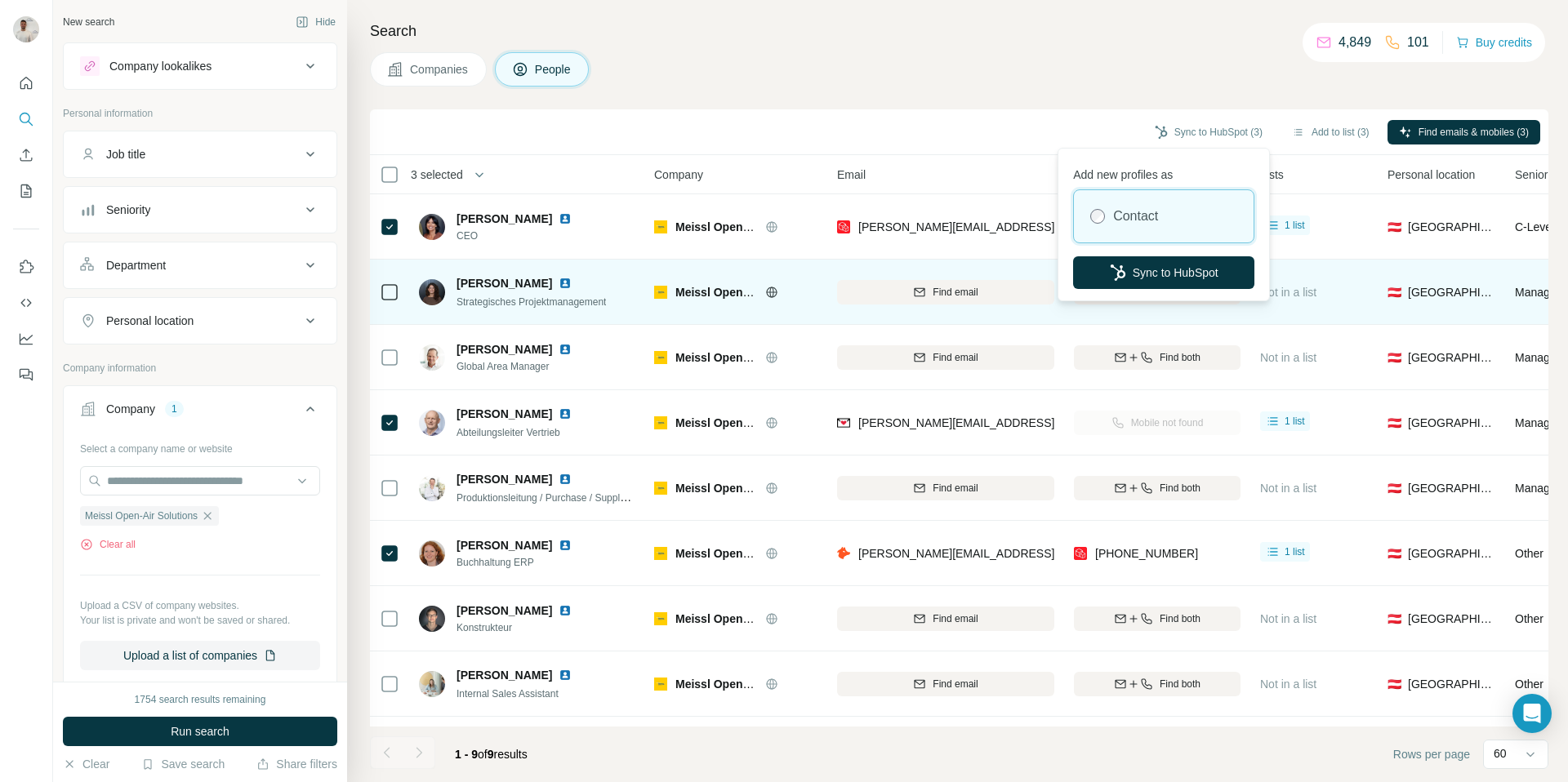
click at [1145, 268] on button "Sync to HubSpot" at bounding box center [1164, 273] width 182 height 33
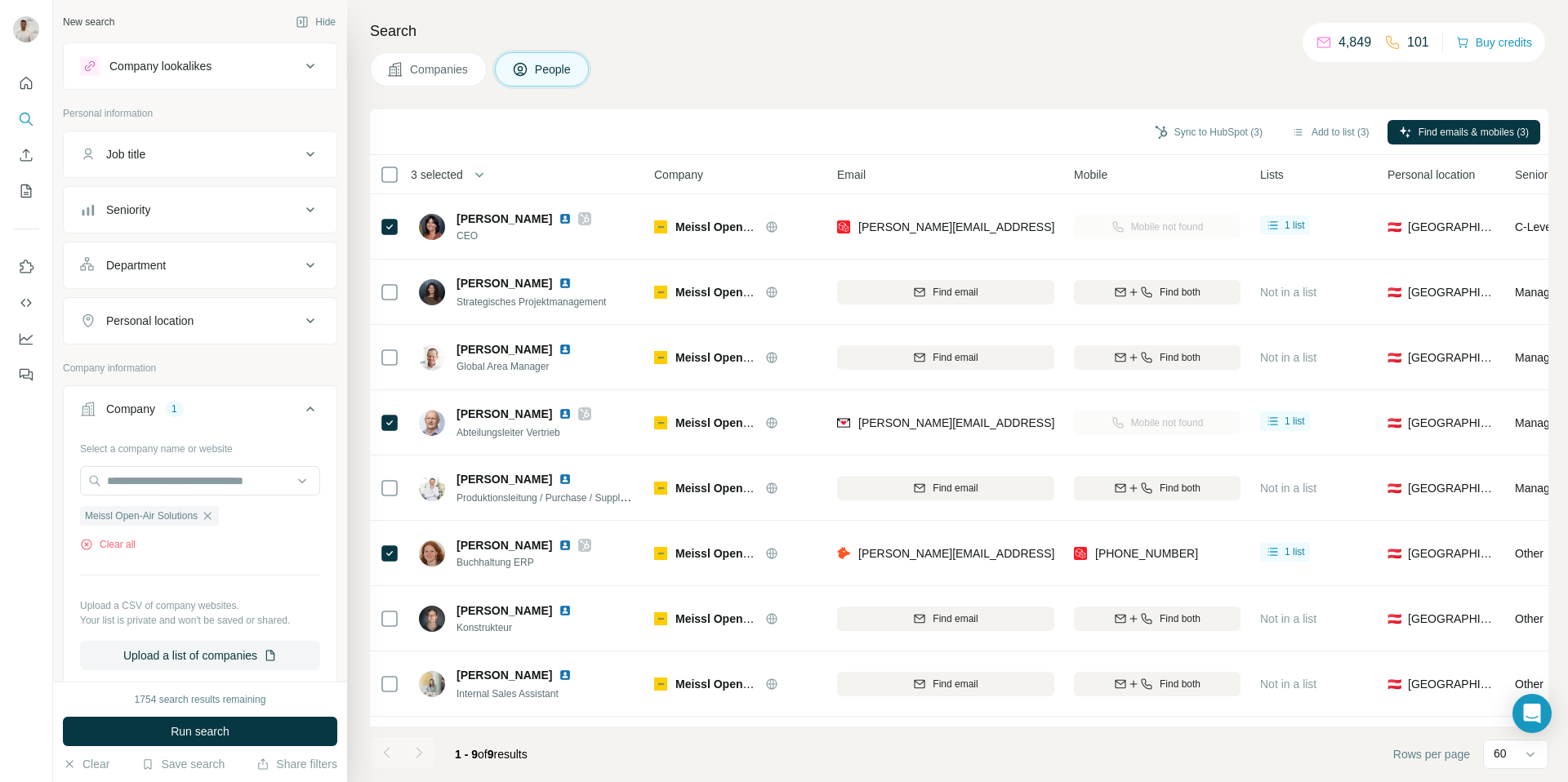
scroll to position [7, 1]
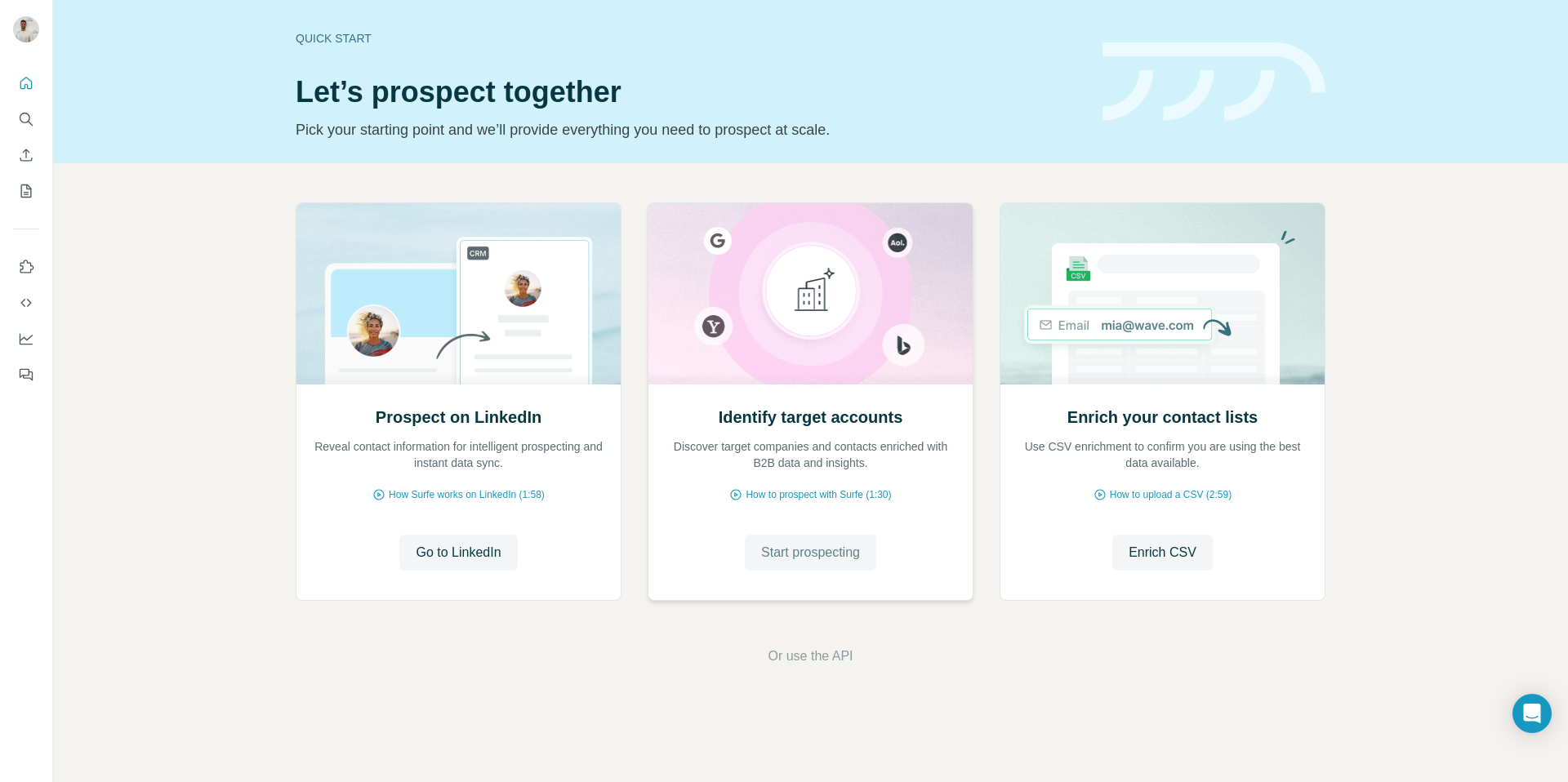
drag, startPoint x: 834, startPoint y: 573, endPoint x: 838, endPoint y: 558, distance: 15.5
click at [835, 571] on div "Identify target accounts Discover target companies and contacts enriched with B…" at bounding box center [811, 491] width 324 height 217
drag, startPoint x: 839, startPoint y: 552, endPoint x: 820, endPoint y: 533, distance: 26.9
click at [839, 552] on span "Start prospecting" at bounding box center [811, 552] width 99 height 20
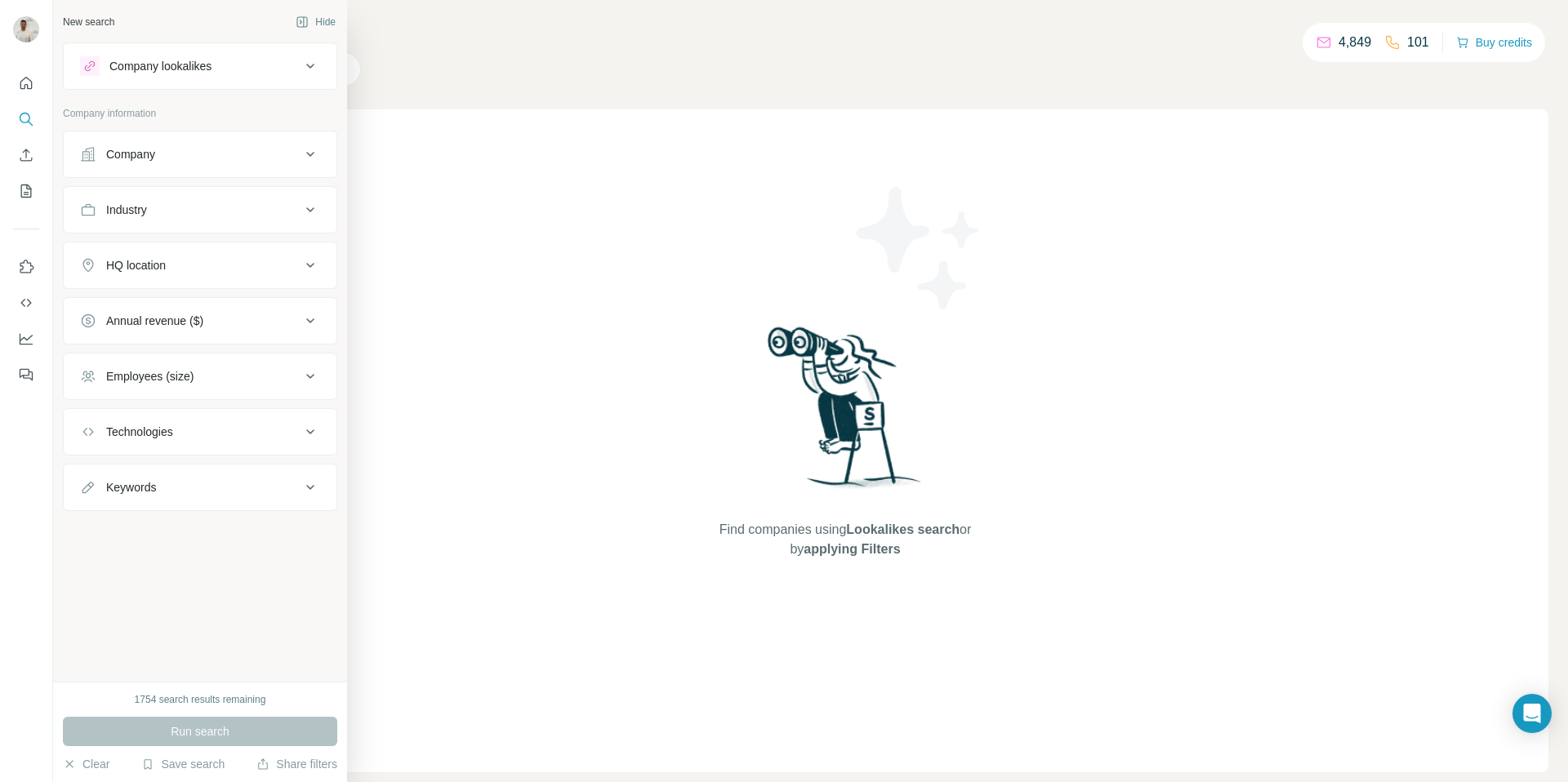
click at [164, 162] on div "Company" at bounding box center [190, 154] width 220 height 16
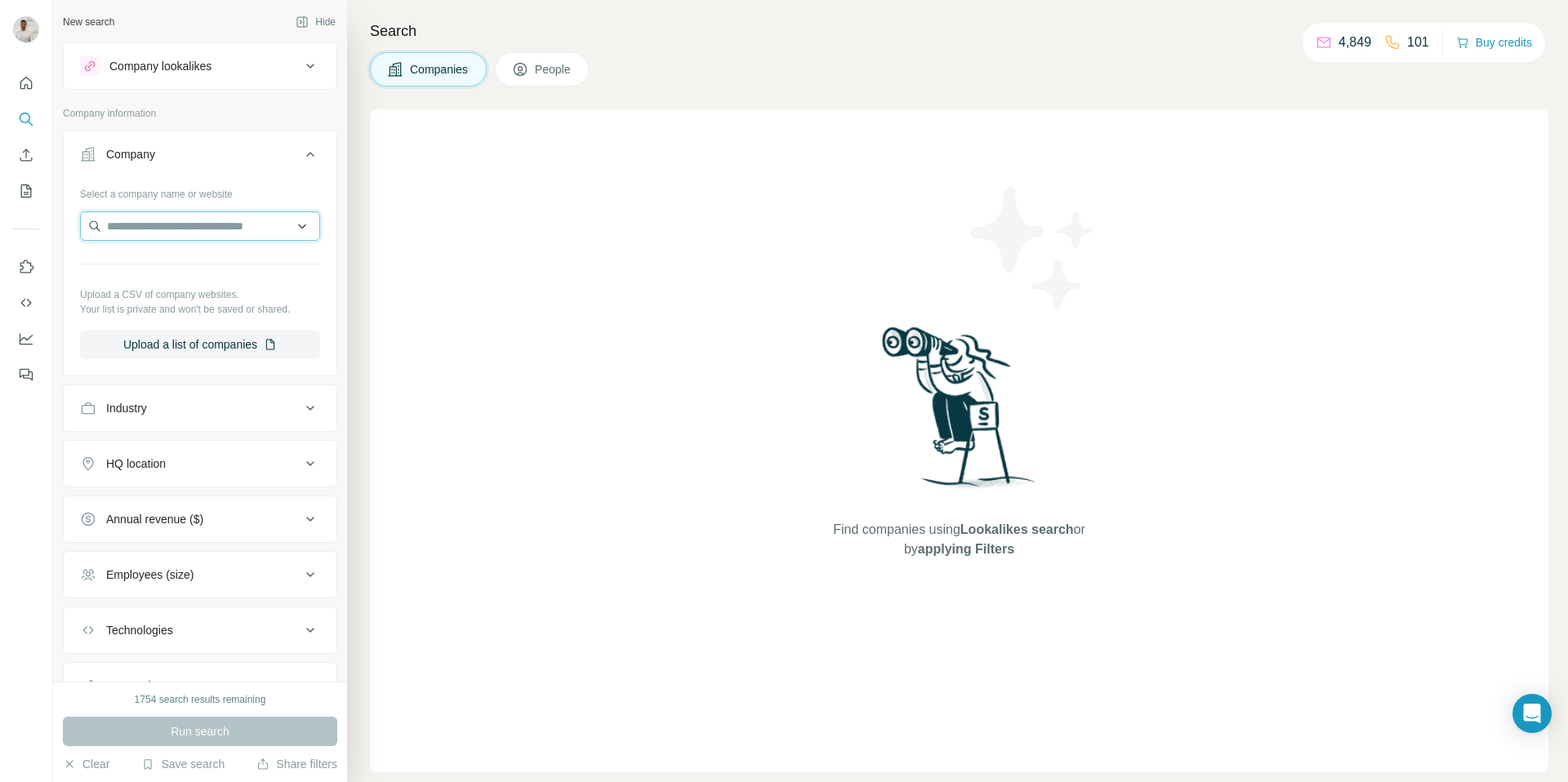
drag, startPoint x: 169, startPoint y: 179, endPoint x: 176, endPoint y: 219, distance: 40.6
click at [176, 219] on input "text" at bounding box center [200, 226] width 240 height 29
paste input "**********"
type input "**********"
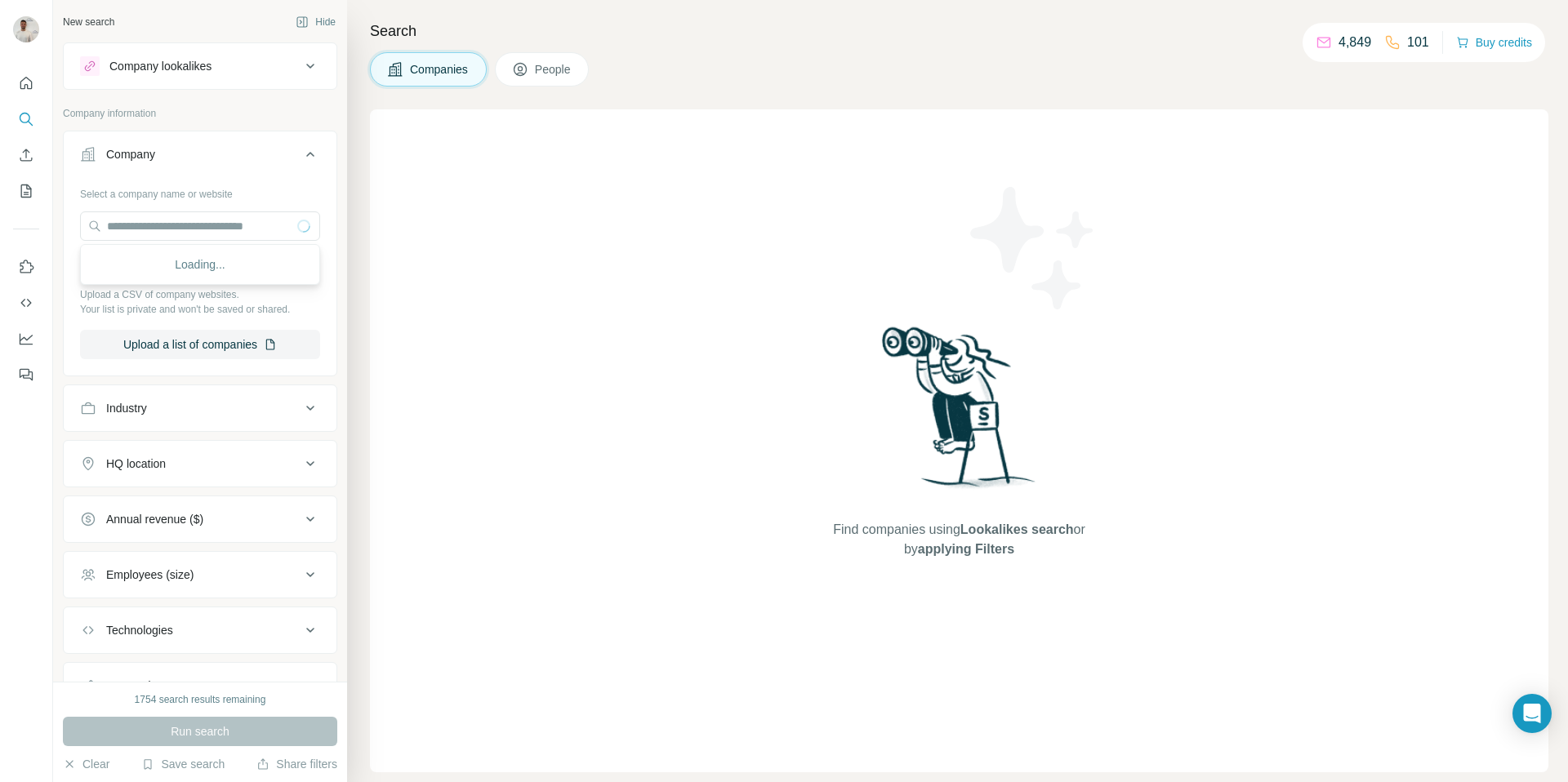
scroll to position [0, 0]
click at [189, 266] on div "Loading..." at bounding box center [201, 265] width 232 height 33
click at [201, 225] on input "text" at bounding box center [200, 226] width 240 height 29
paste input "**********"
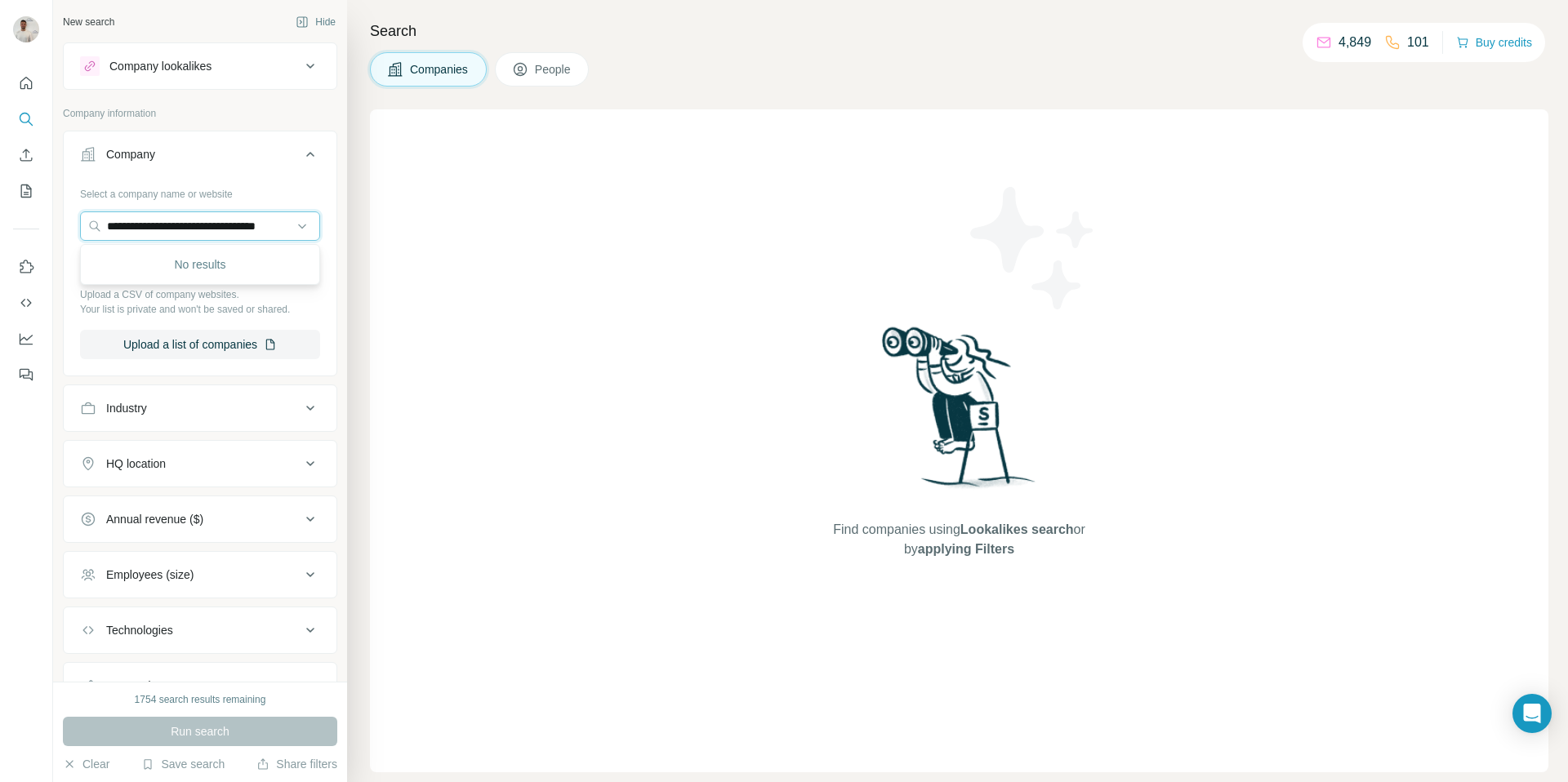
drag, startPoint x: 191, startPoint y: 225, endPoint x: 336, endPoint y: 226, distance: 145.0
click at [336, 226] on div "**********" at bounding box center [200, 254] width 275 height 246
click at [123, 230] on input "**********" at bounding box center [200, 226] width 240 height 29
click at [240, 231] on input "**********" at bounding box center [200, 226] width 240 height 29
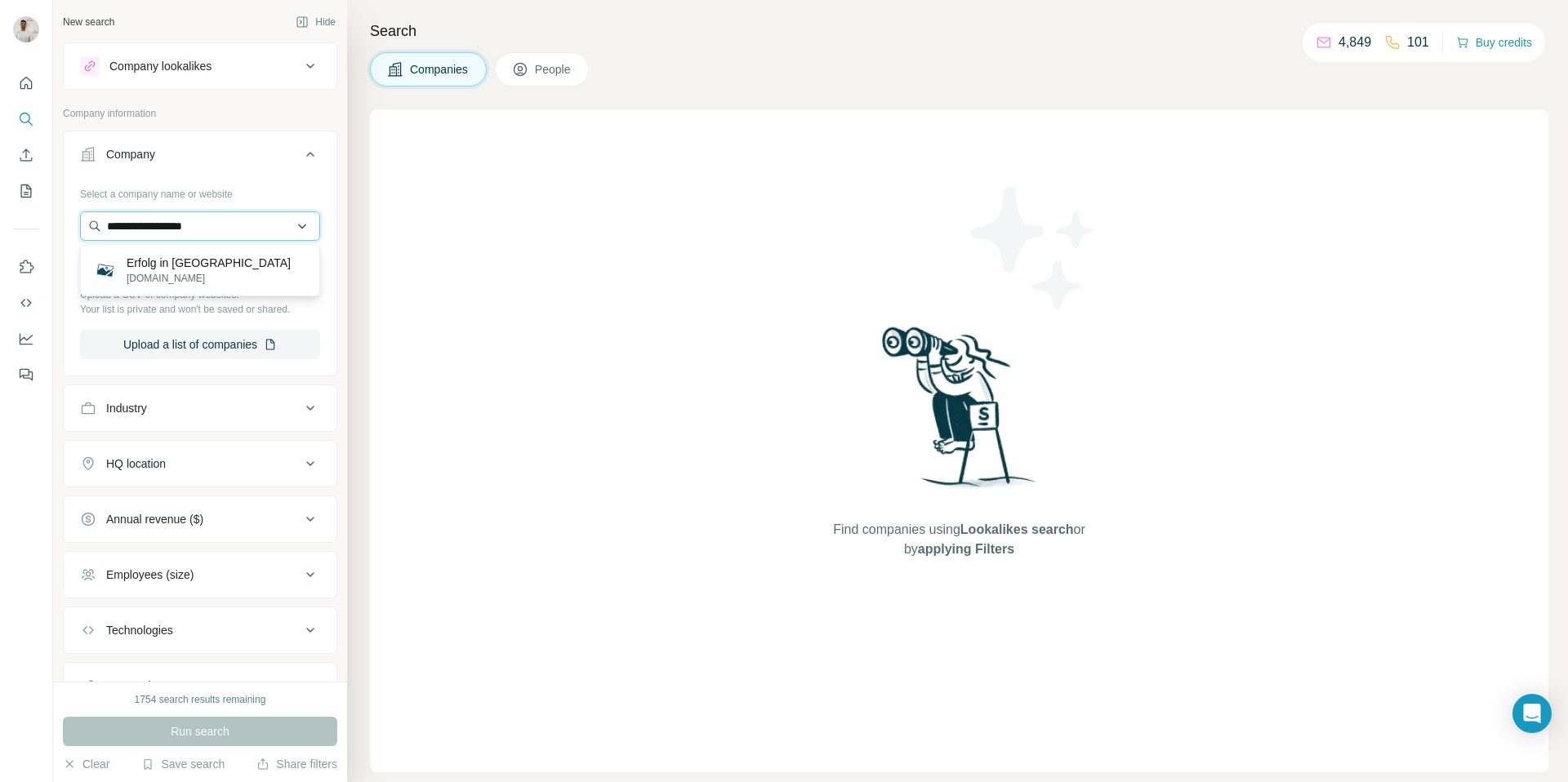
drag, startPoint x: 281, startPoint y: 220, endPoint x: 272, endPoint y: 222, distance: 9.2
click at [281, 220] on input "**********" at bounding box center [200, 226] width 240 height 29
click at [258, 226] on input "**********" at bounding box center [200, 226] width 240 height 29
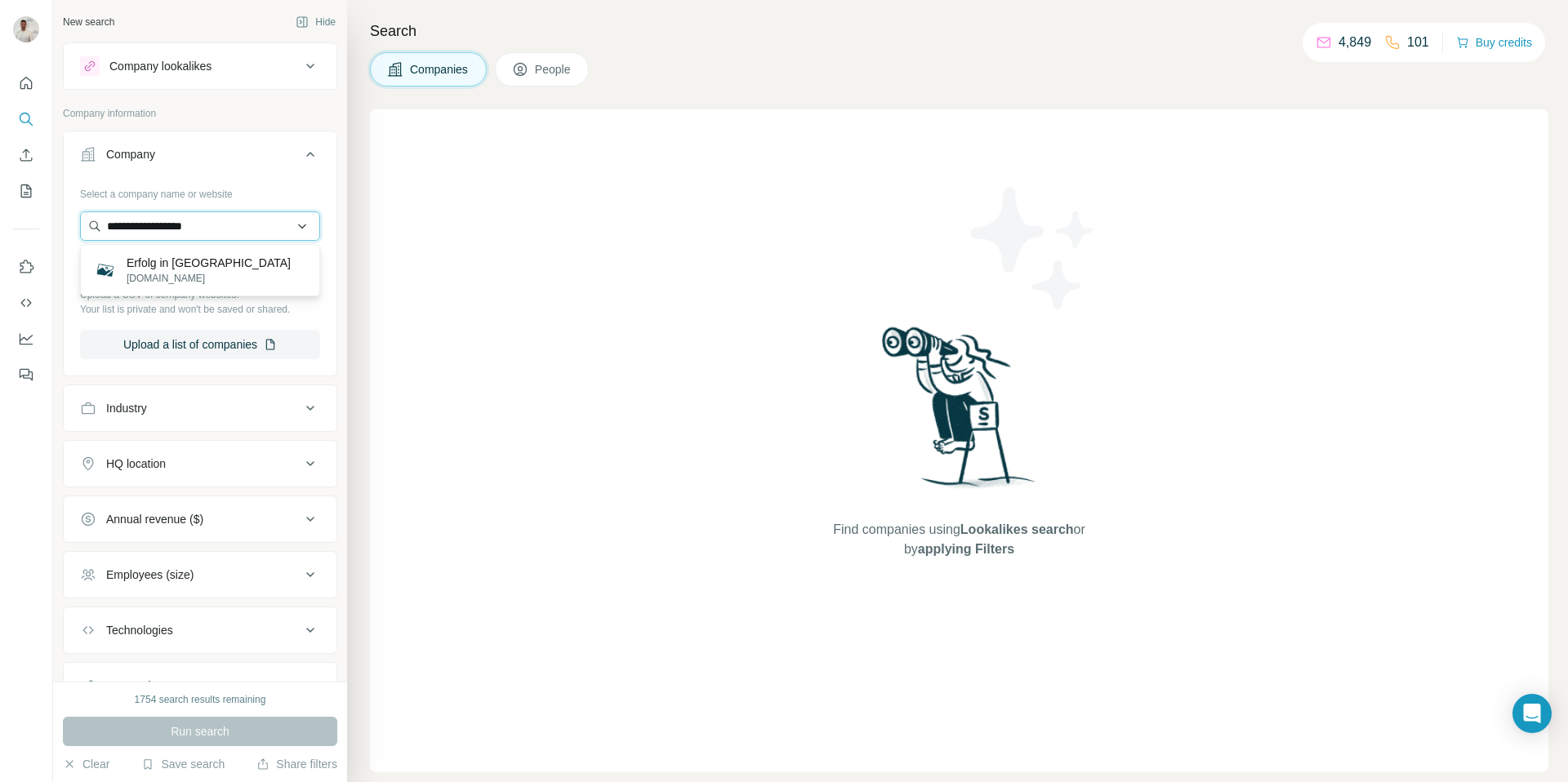
paste input "text"
type input "**********"
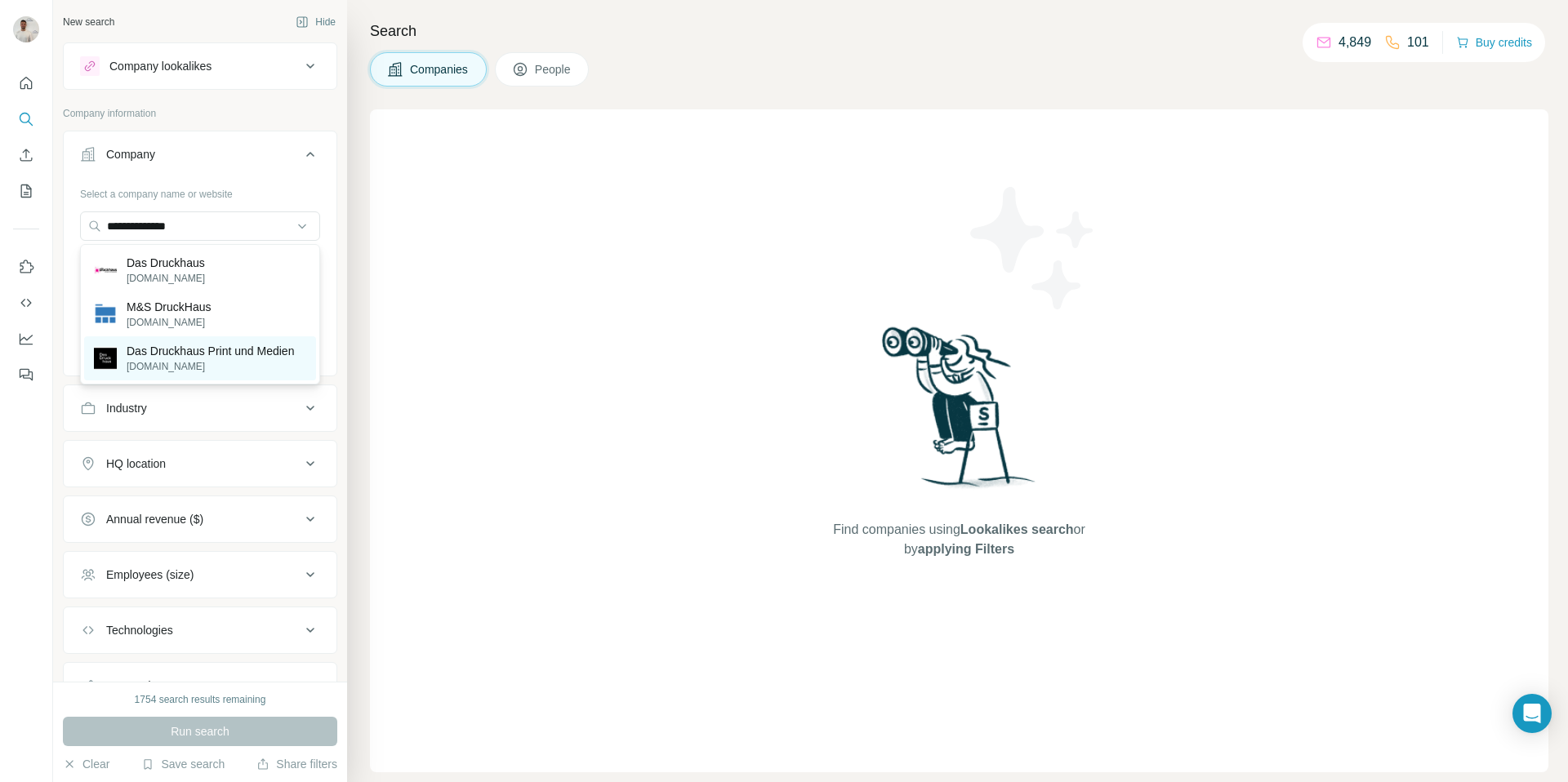
click at [136, 358] on p "Das Druckhaus Print und Medien" at bounding box center [210, 351] width 168 height 16
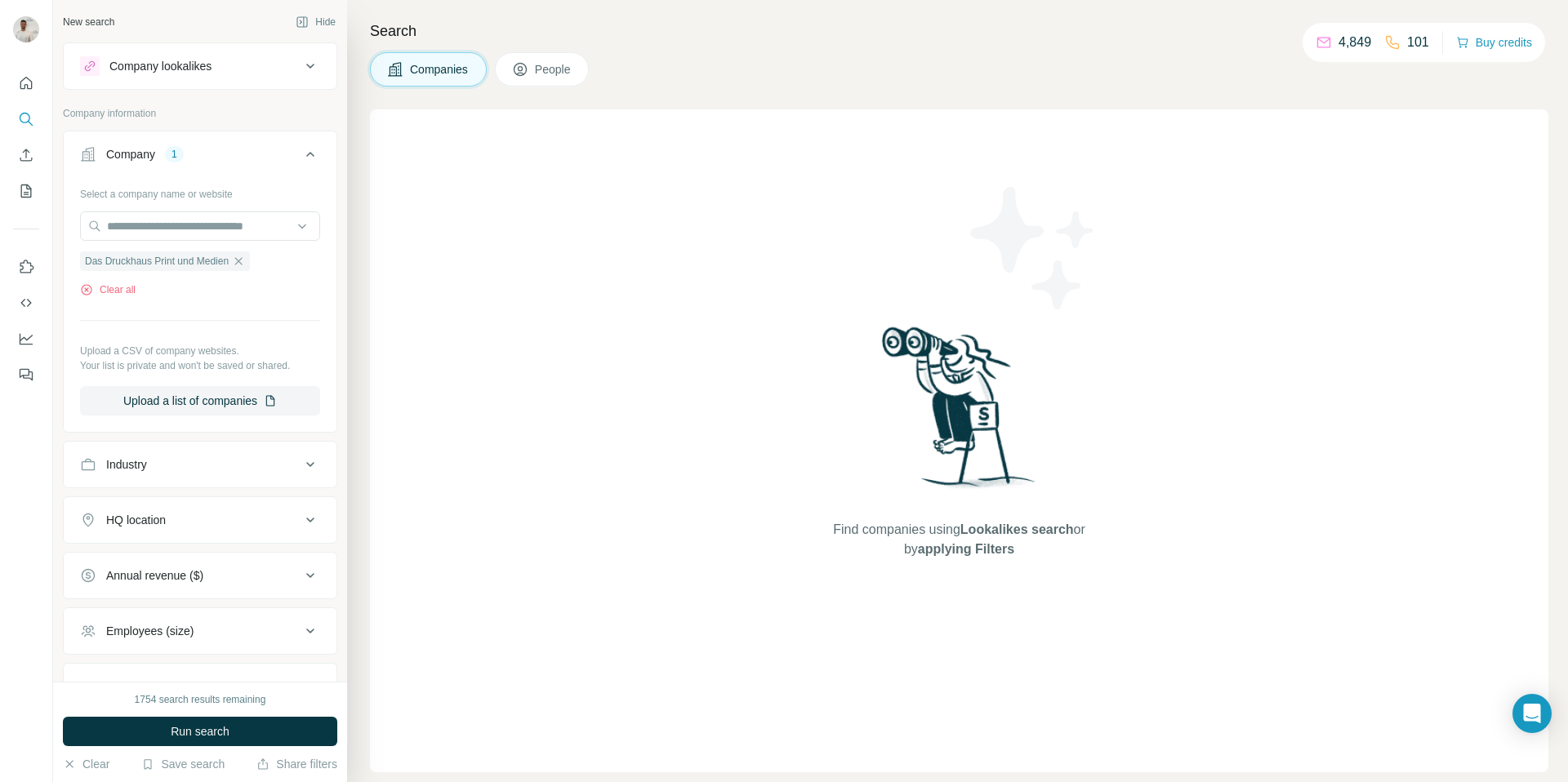
click at [222, 715] on div "1754 search results remaining Run search Clear Save search Share filters" at bounding box center [201, 732] width 294 height 101
click at [219, 731] on span "Run search" at bounding box center [200, 731] width 59 height 16
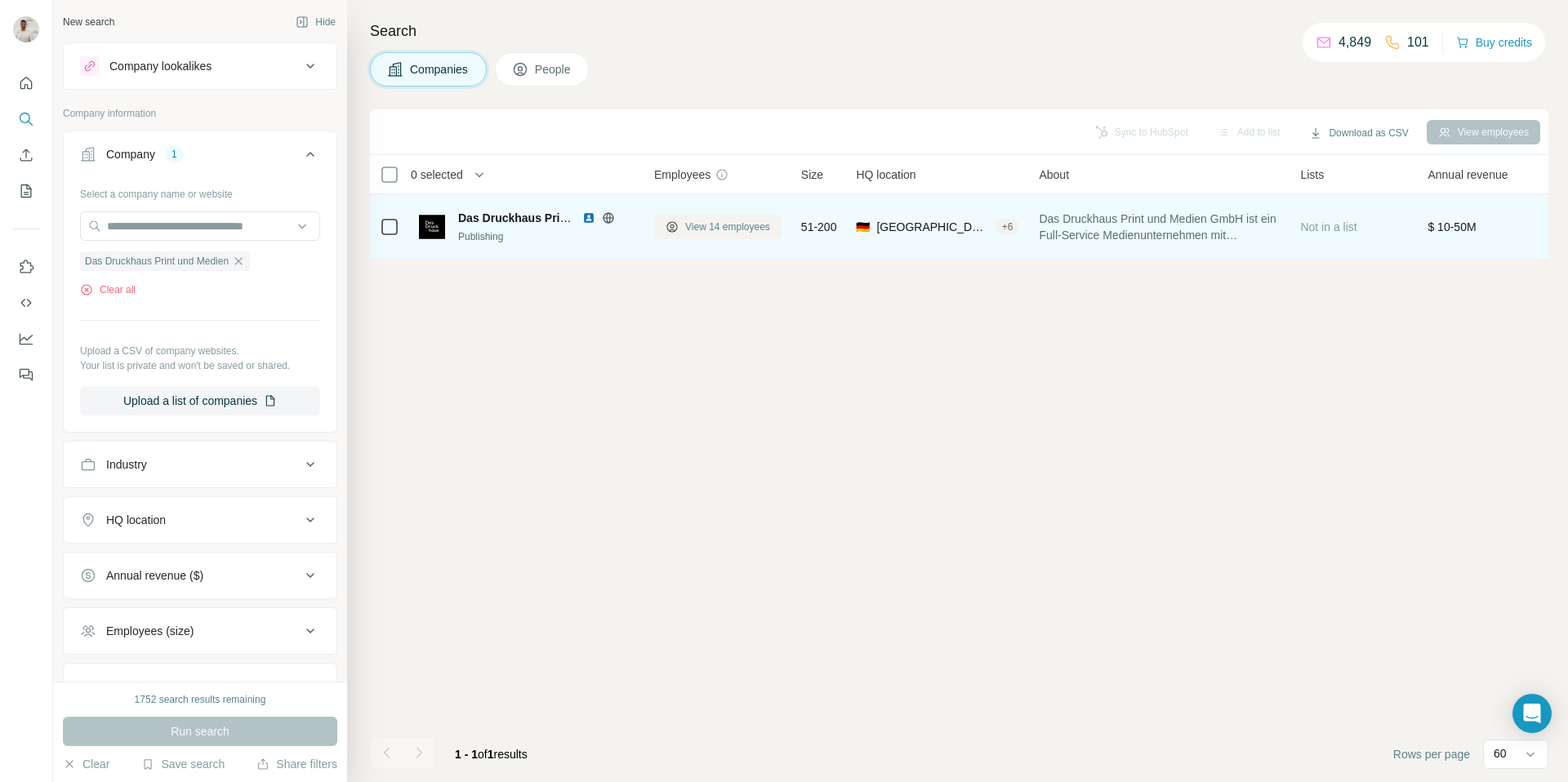
click at [715, 225] on span "View 14 employees" at bounding box center [727, 226] width 85 height 15
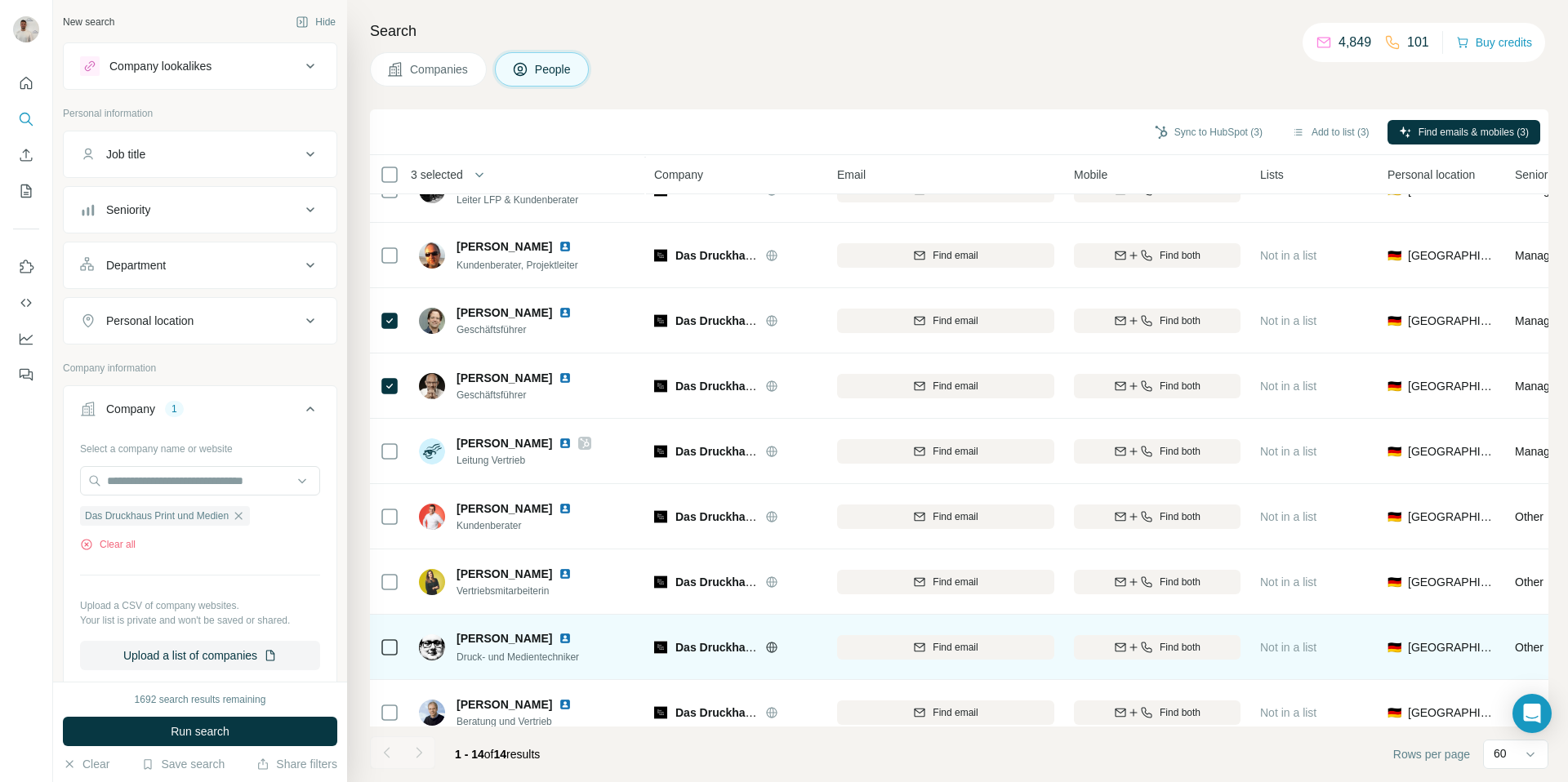
scroll to position [382, 0]
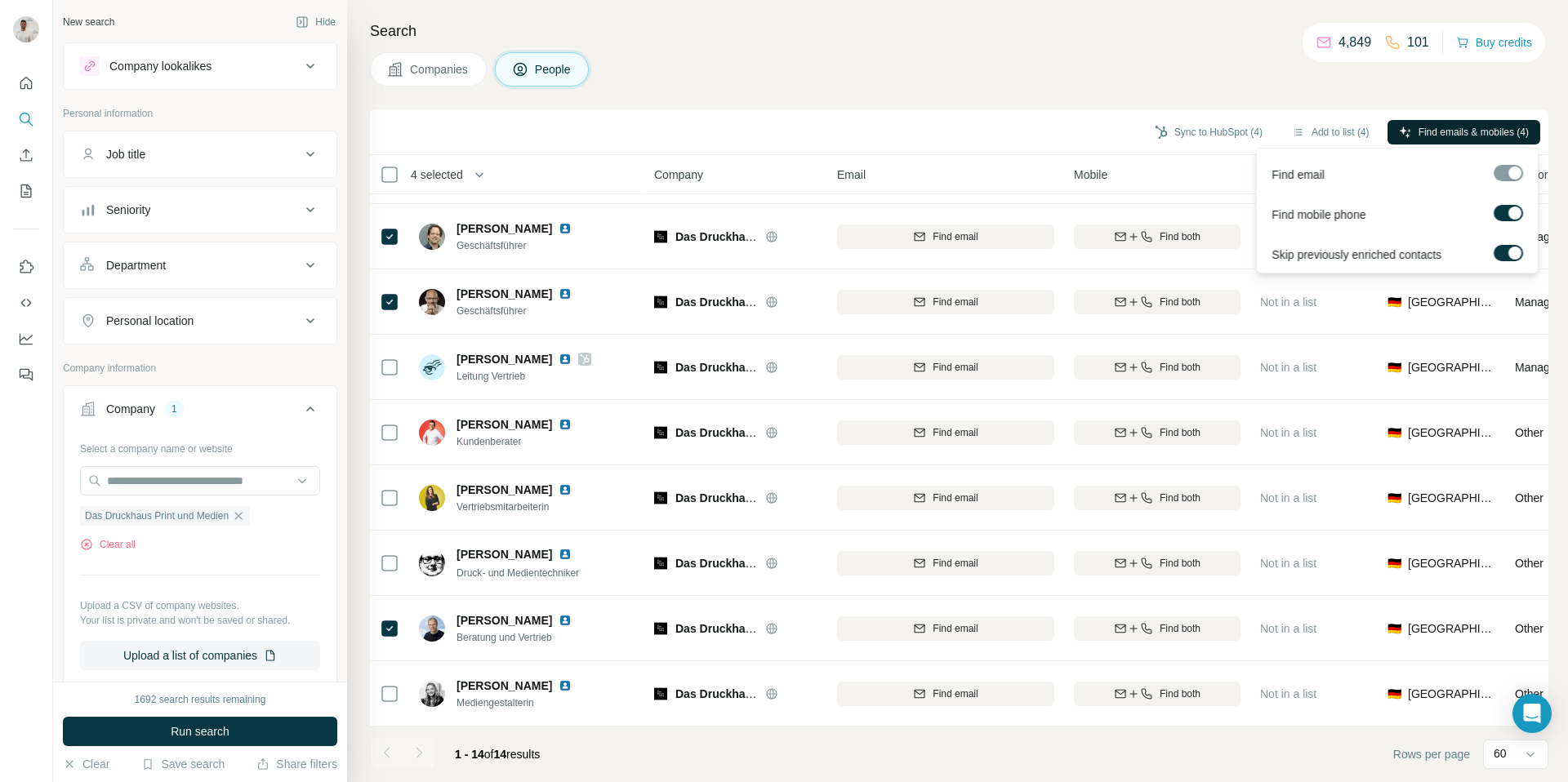
click at [1437, 126] on span "Find emails & mobiles (4)" at bounding box center [1474, 132] width 110 height 15
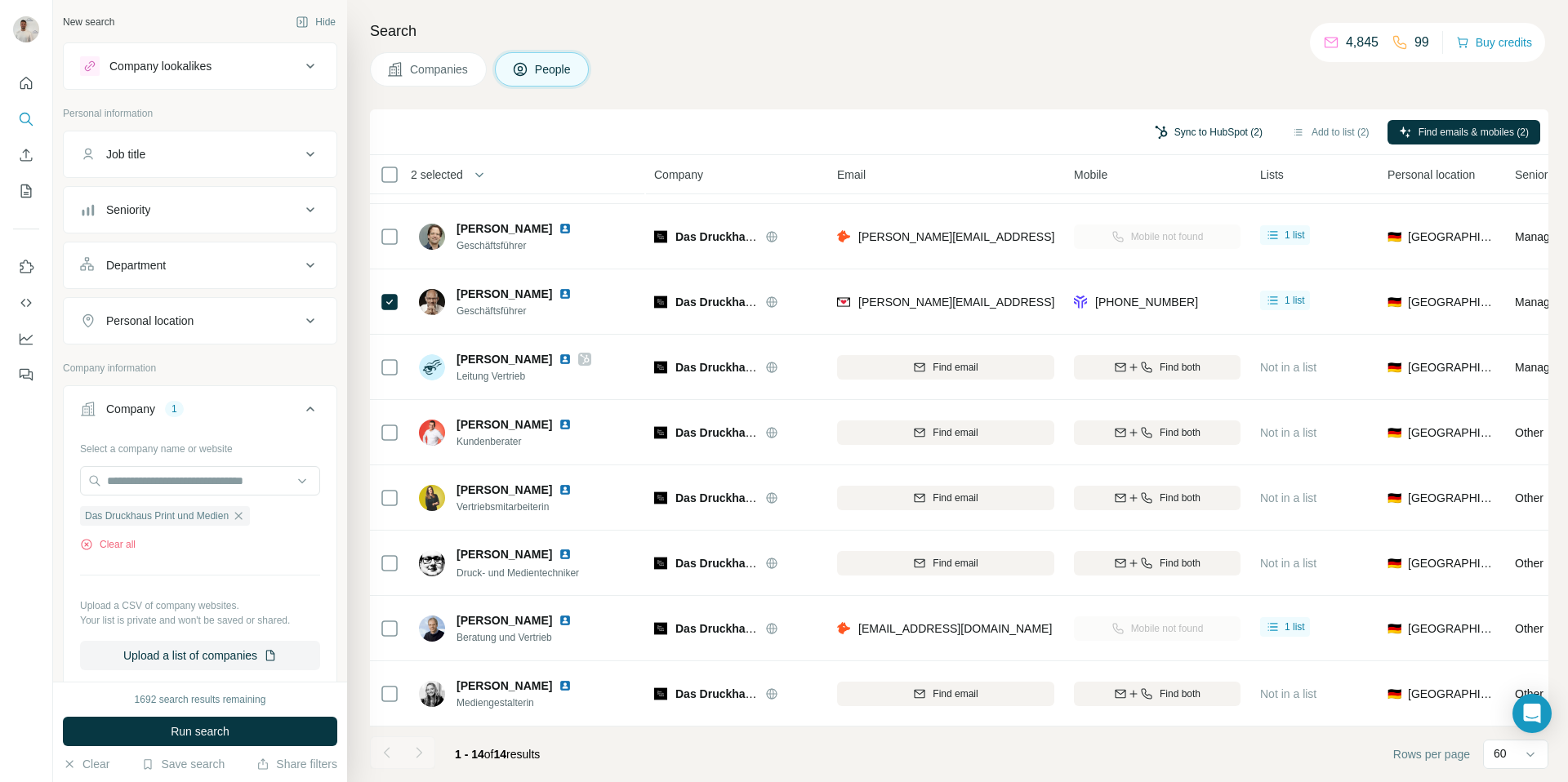
click at [1205, 125] on button "Sync to HubSpot (2)" at bounding box center [1209, 132] width 131 height 24
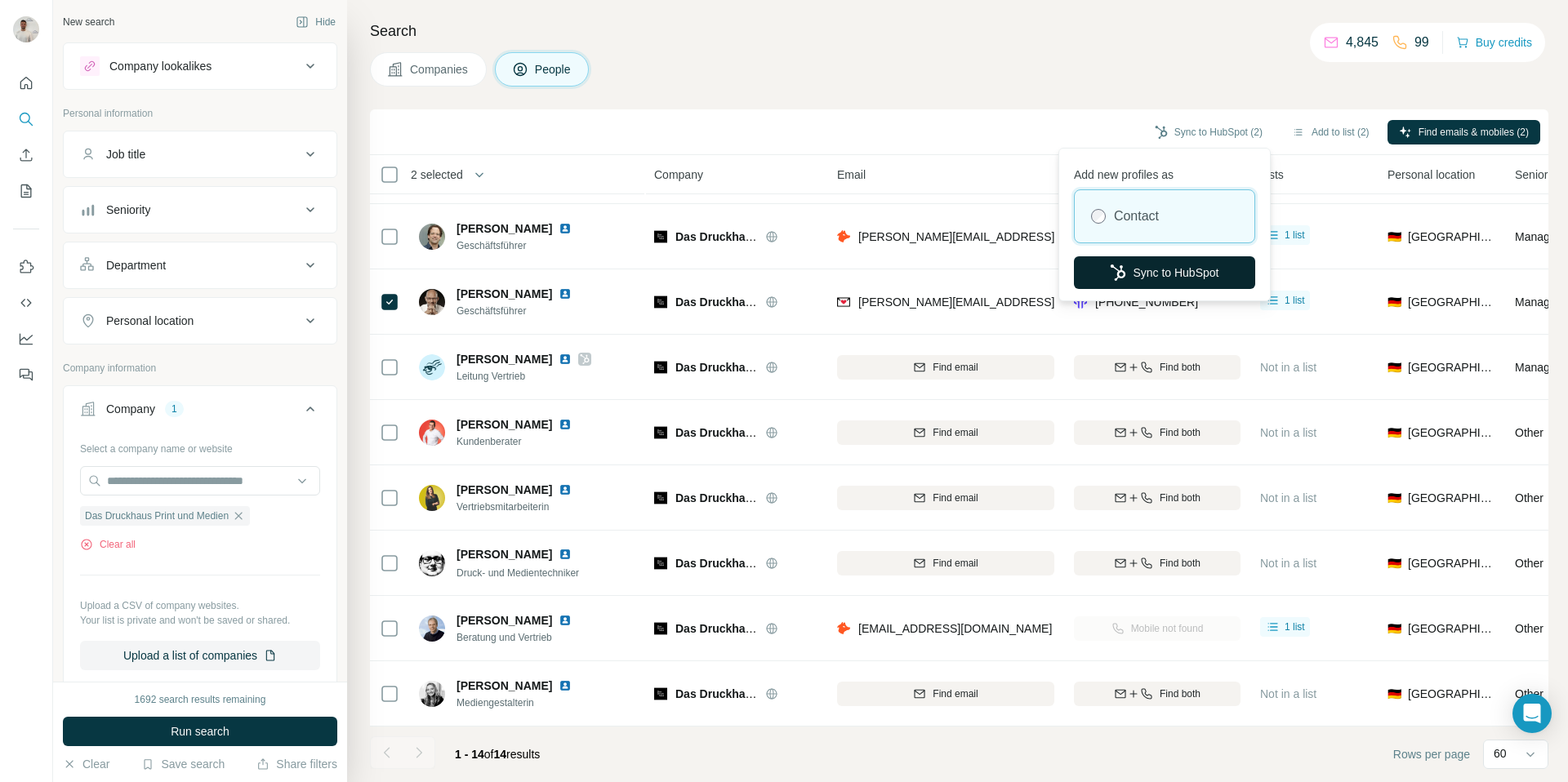
click at [1147, 265] on button "Sync to HubSpot" at bounding box center [1164, 273] width 182 height 33
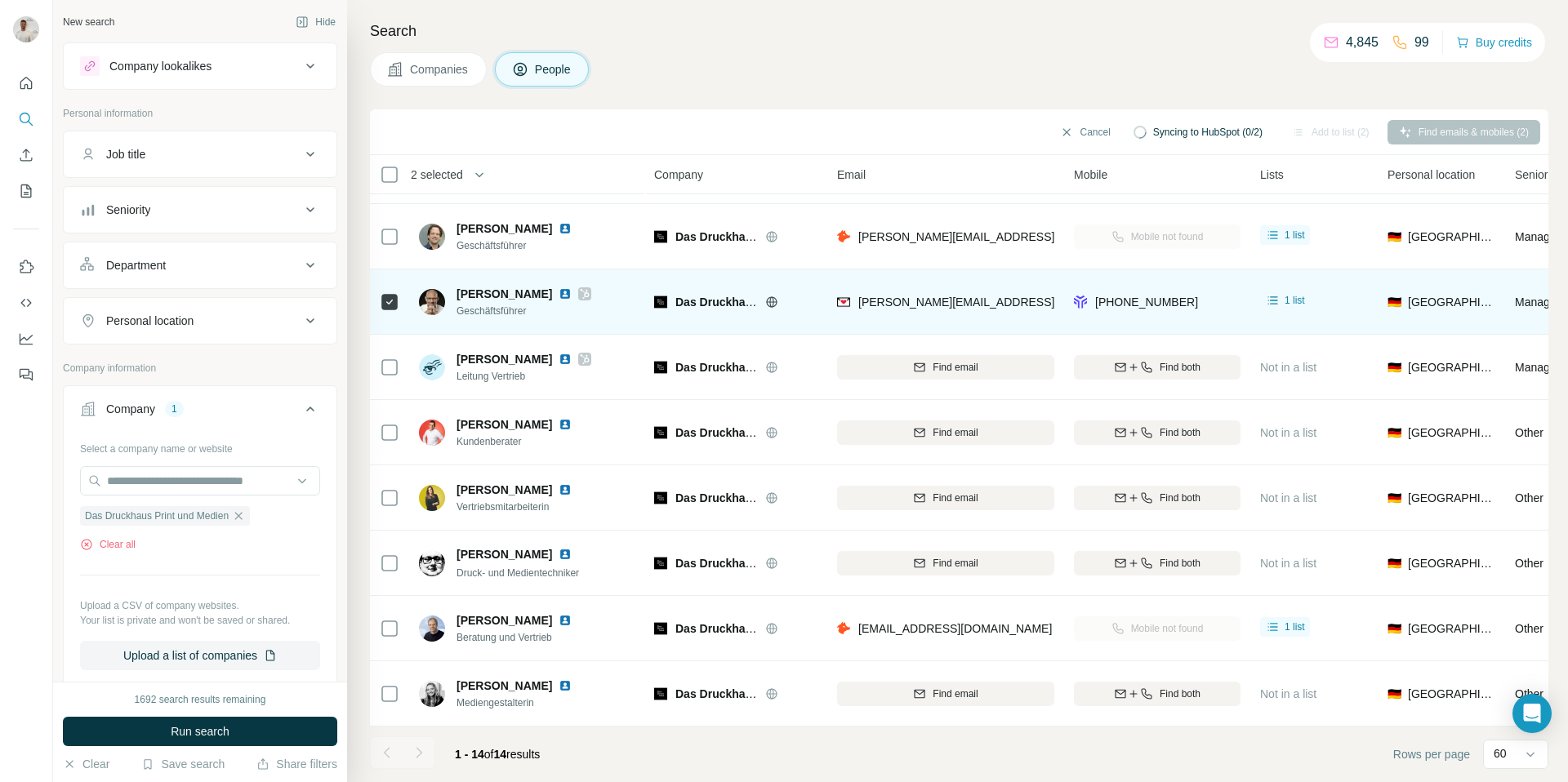
click at [559, 295] on img at bounding box center [565, 293] width 13 height 13
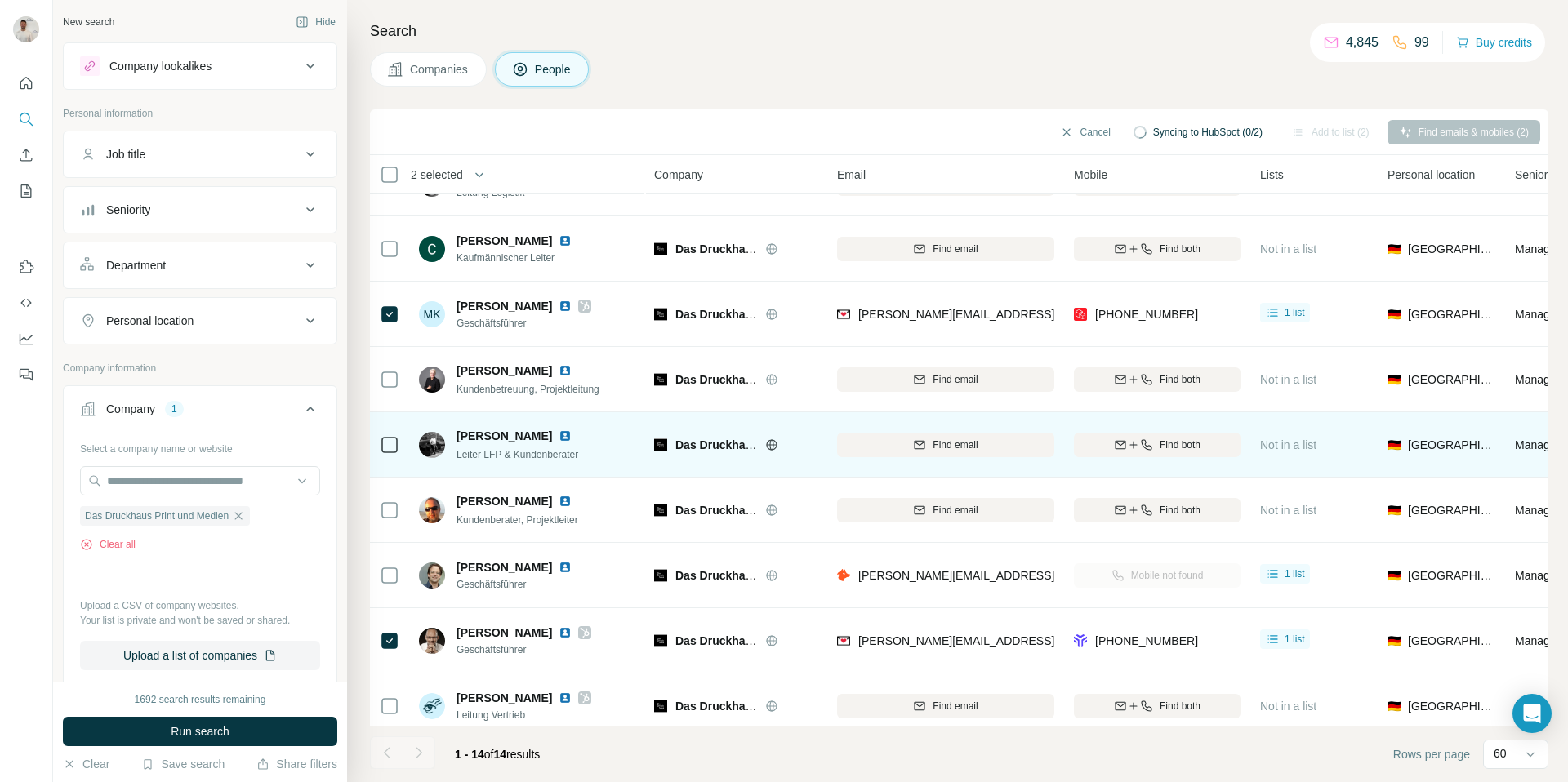
scroll to position [0, 0]
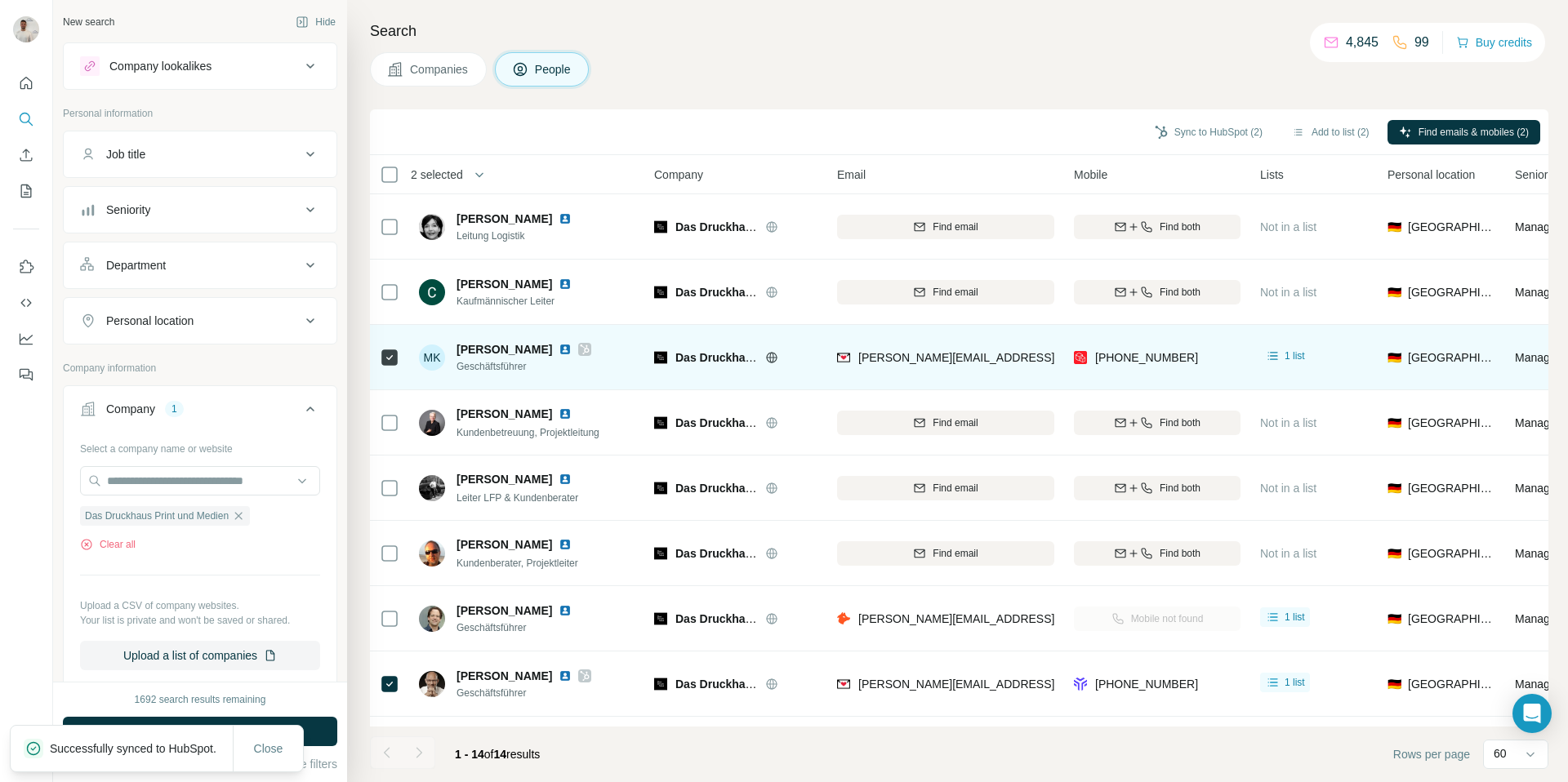
click at [559, 346] on img at bounding box center [565, 349] width 13 height 13
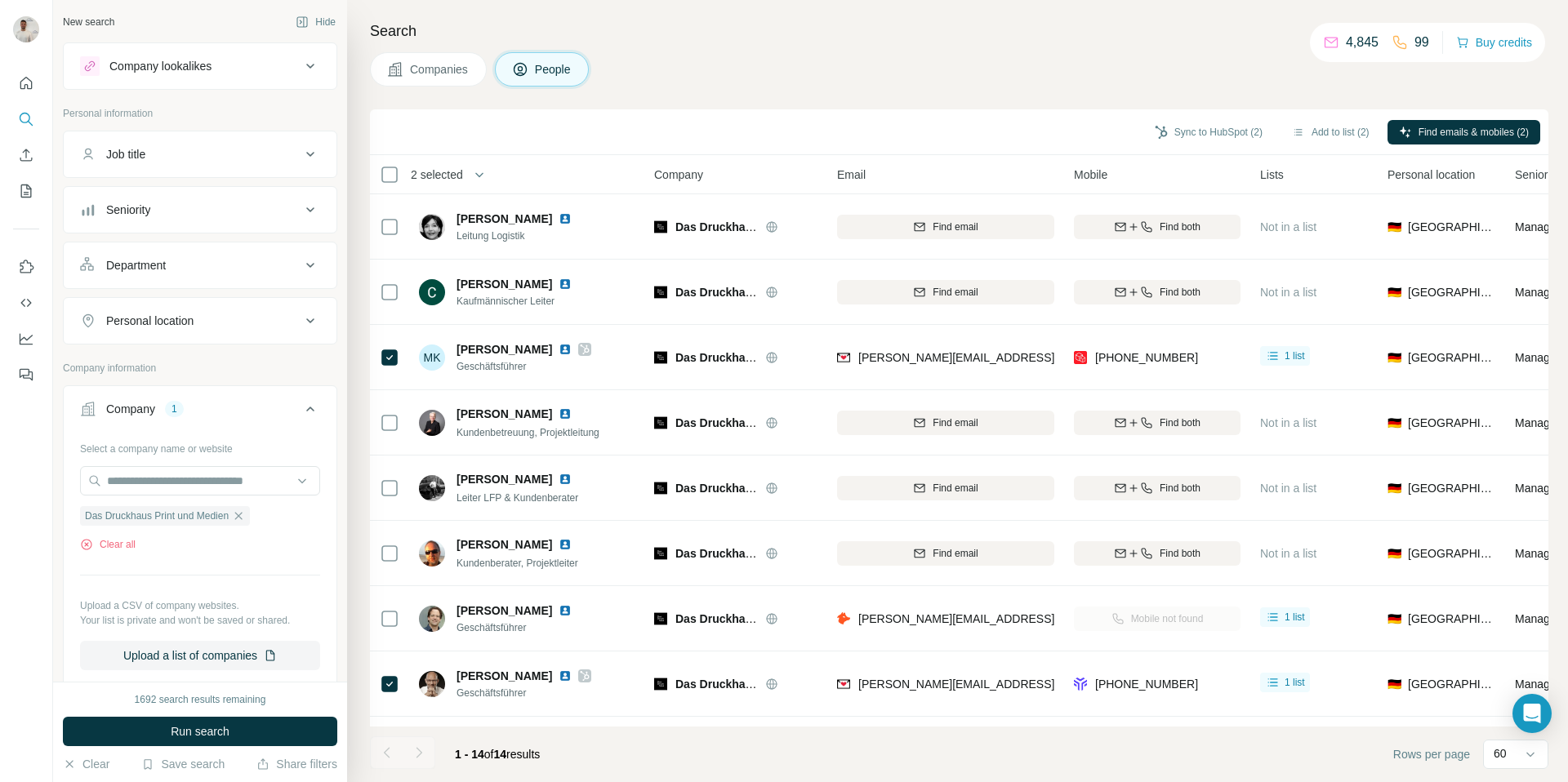
click at [139, 159] on div "Job title" at bounding box center [126, 154] width 40 height 16
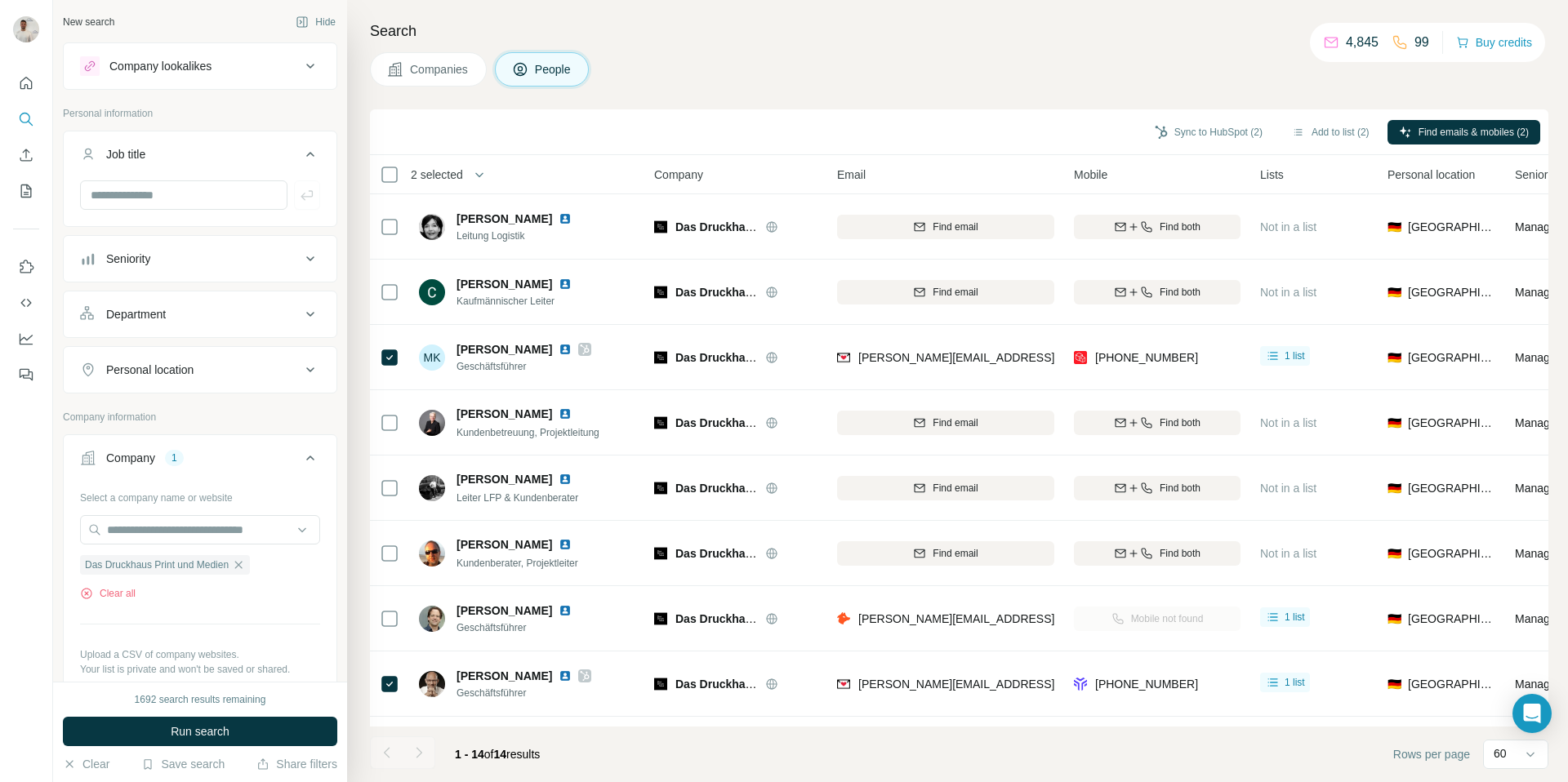
drag, startPoint x: 500, startPoint y: 56, endPoint x: 454, endPoint y: 56, distance: 46.0
click at [500, 56] on div "Companies People" at bounding box center [479, 70] width 219 height 34
click at [451, 58] on button "Companies" at bounding box center [429, 70] width 117 height 34
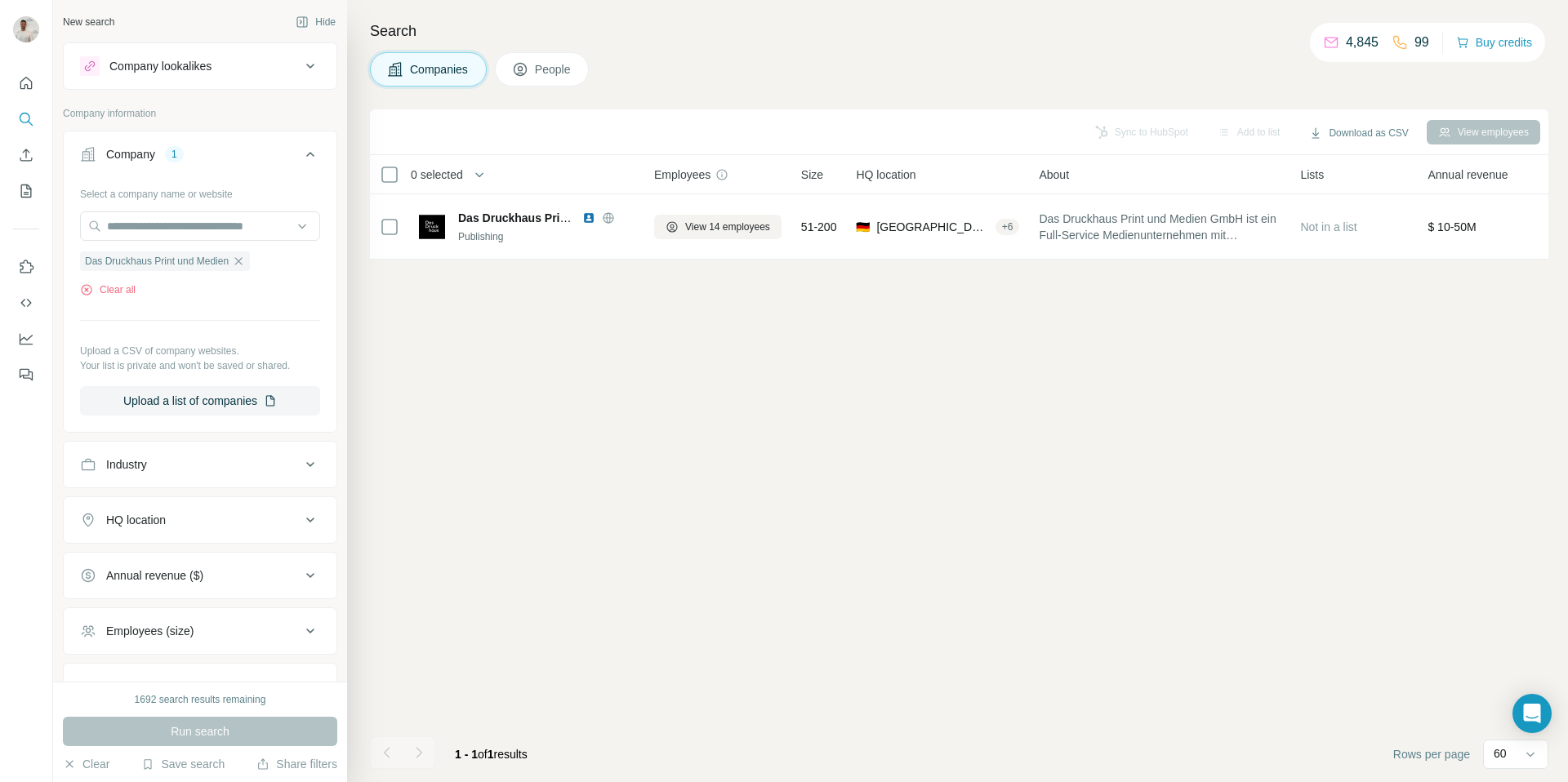
drag, startPoint x: 249, startPoint y: 262, endPoint x: 218, endPoint y: 242, distance: 36.9
click at [245, 262] on icon "button" at bounding box center [238, 261] width 13 height 13
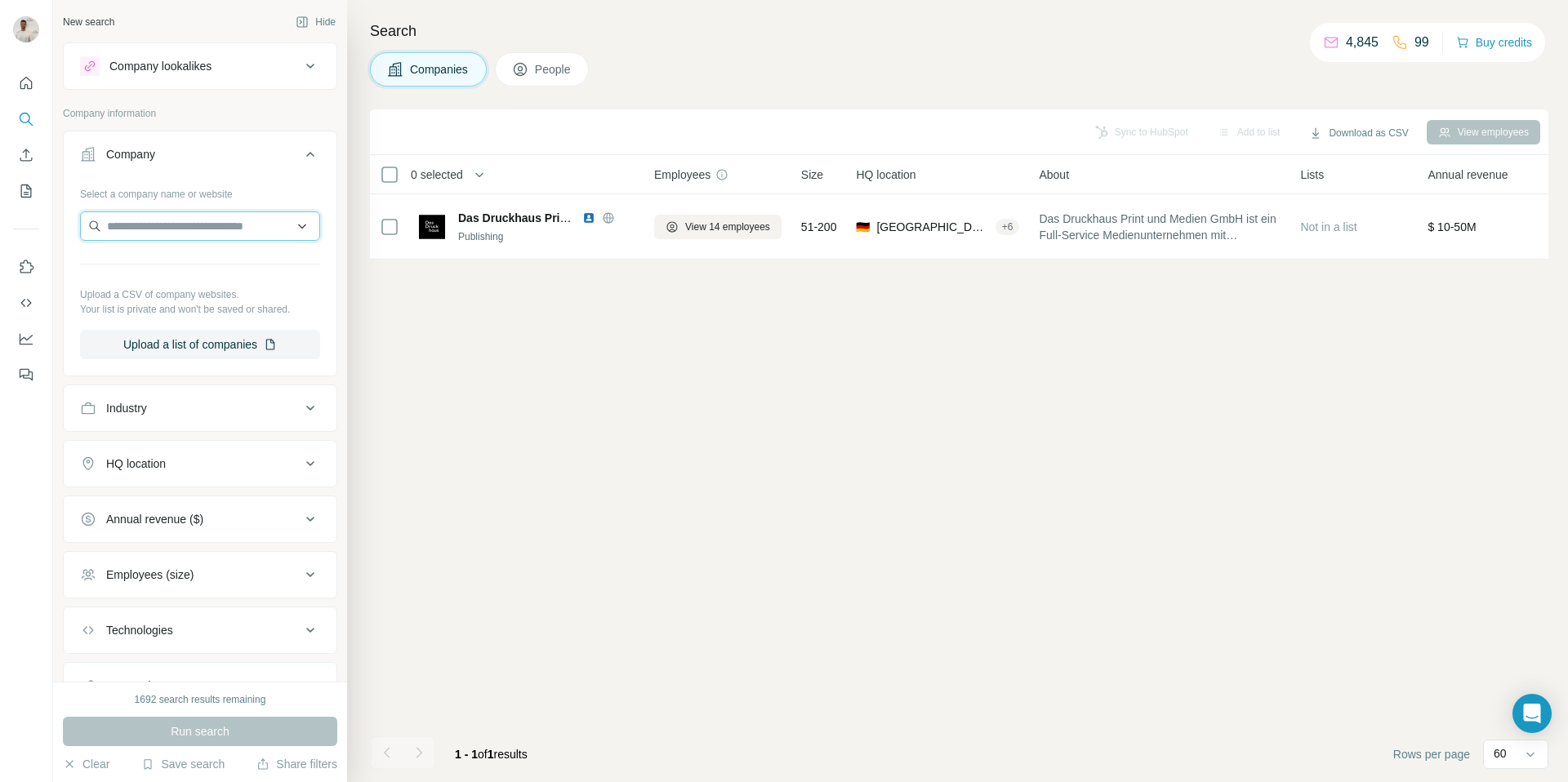
click at [197, 228] on input "text" at bounding box center [200, 226] width 240 height 29
paste input "**********"
type input "**********"
click at [199, 273] on p "filmpalast.net" at bounding box center [186, 278] width 119 height 15
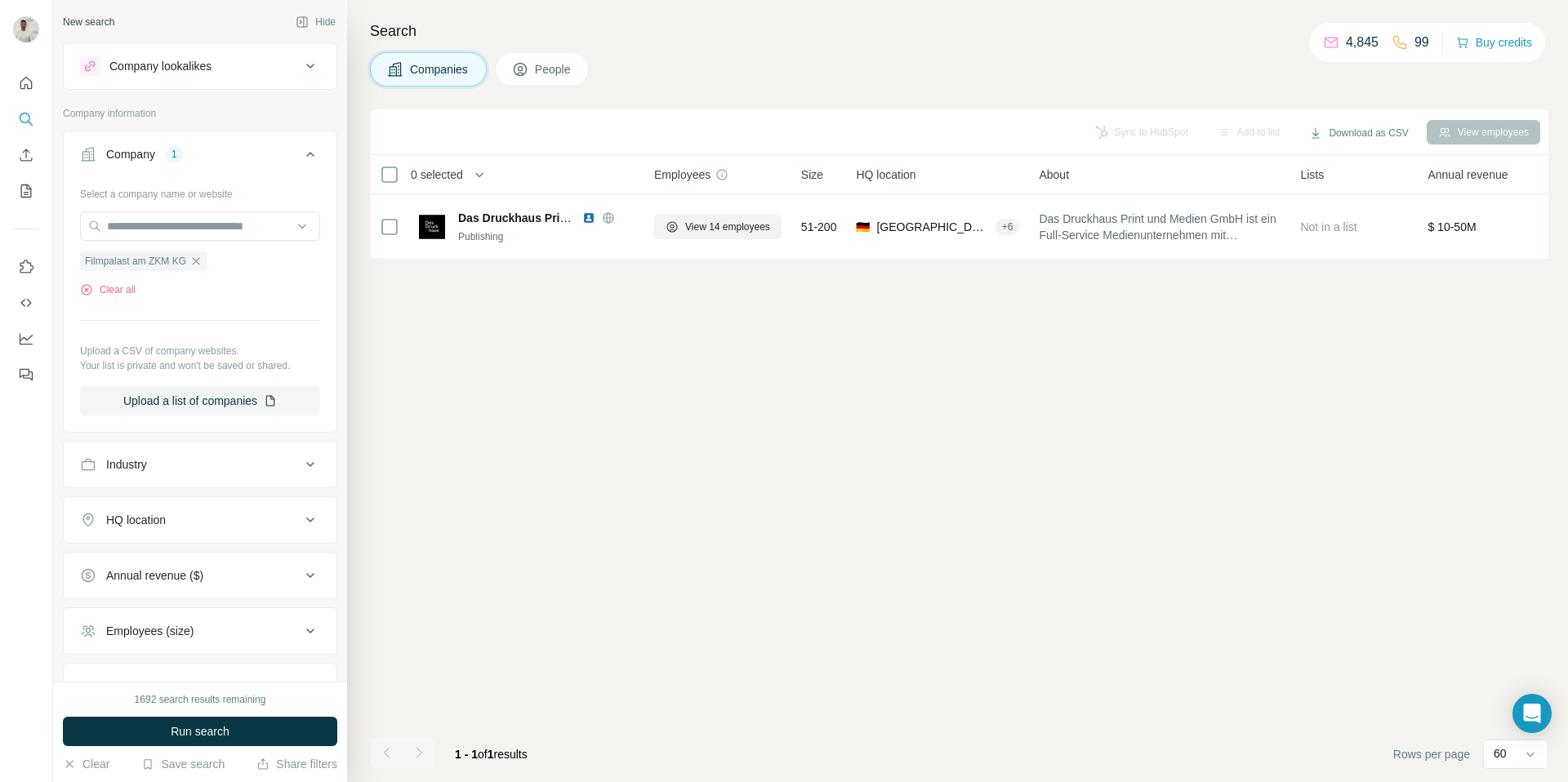
click at [234, 732] on button "Run search" at bounding box center [200, 731] width 275 height 29
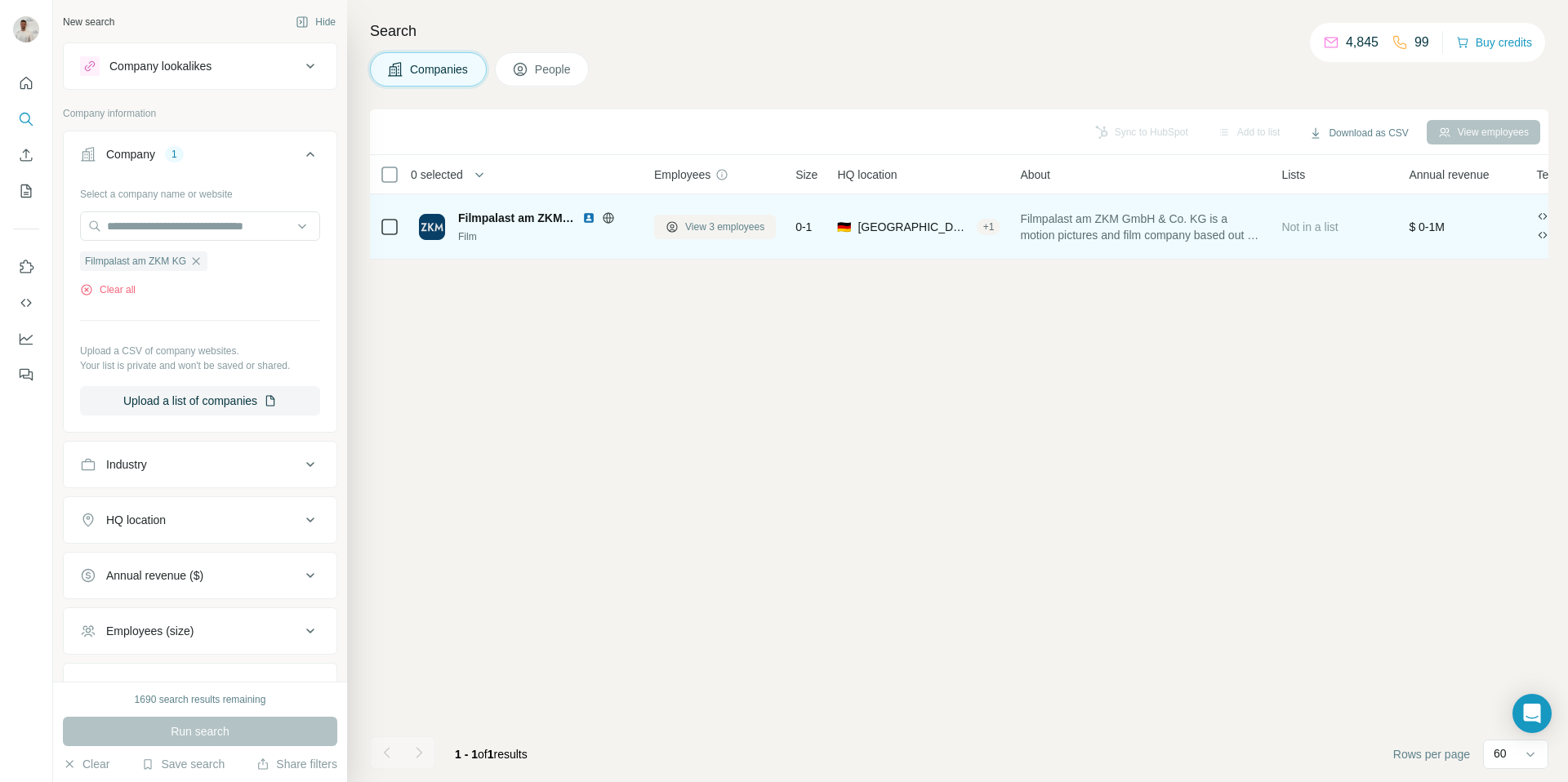
click at [728, 231] on span "View 3 employees" at bounding box center [725, 226] width 79 height 15
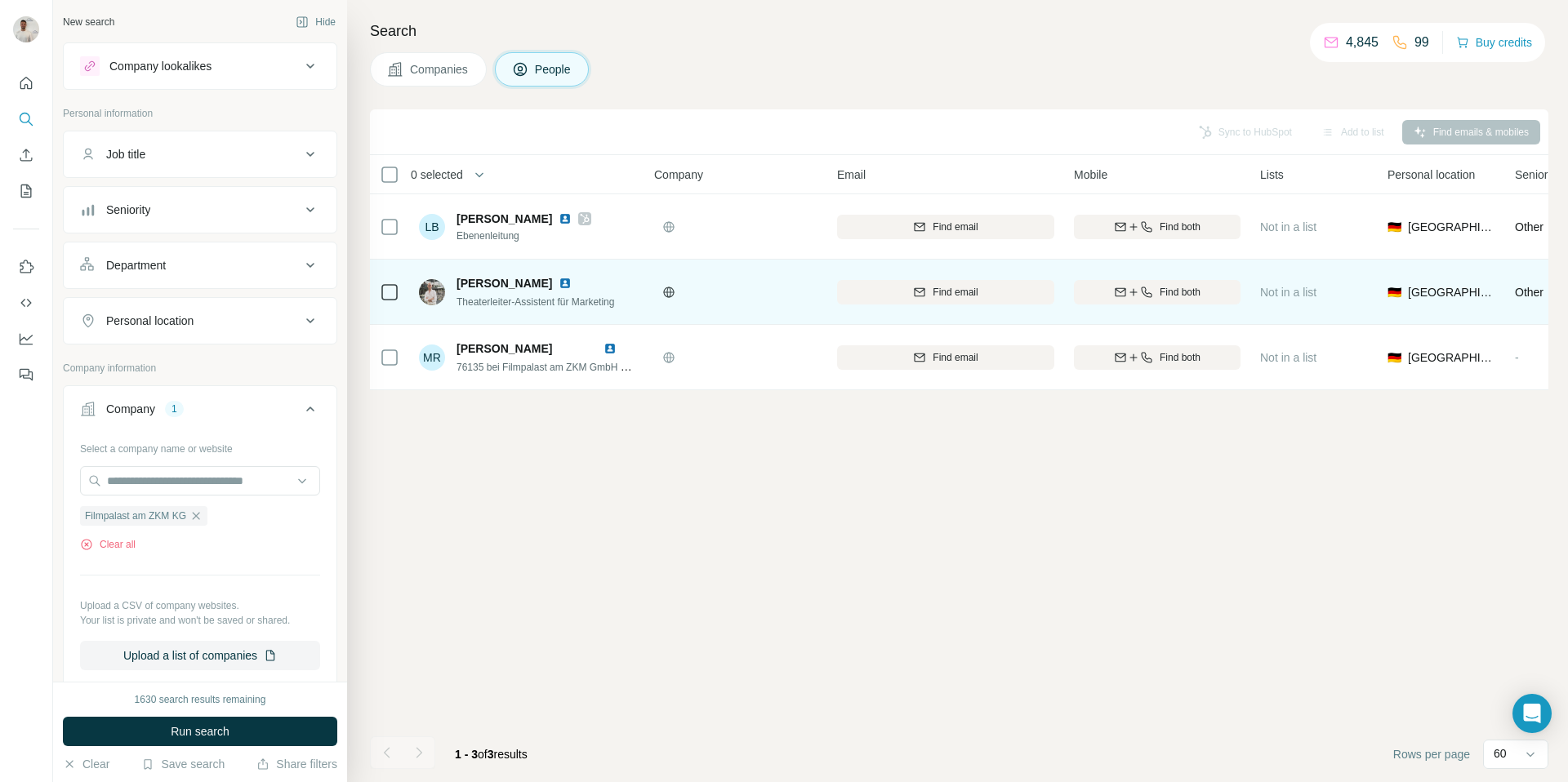
click at [571, 281] on img at bounding box center [565, 283] width 13 height 13
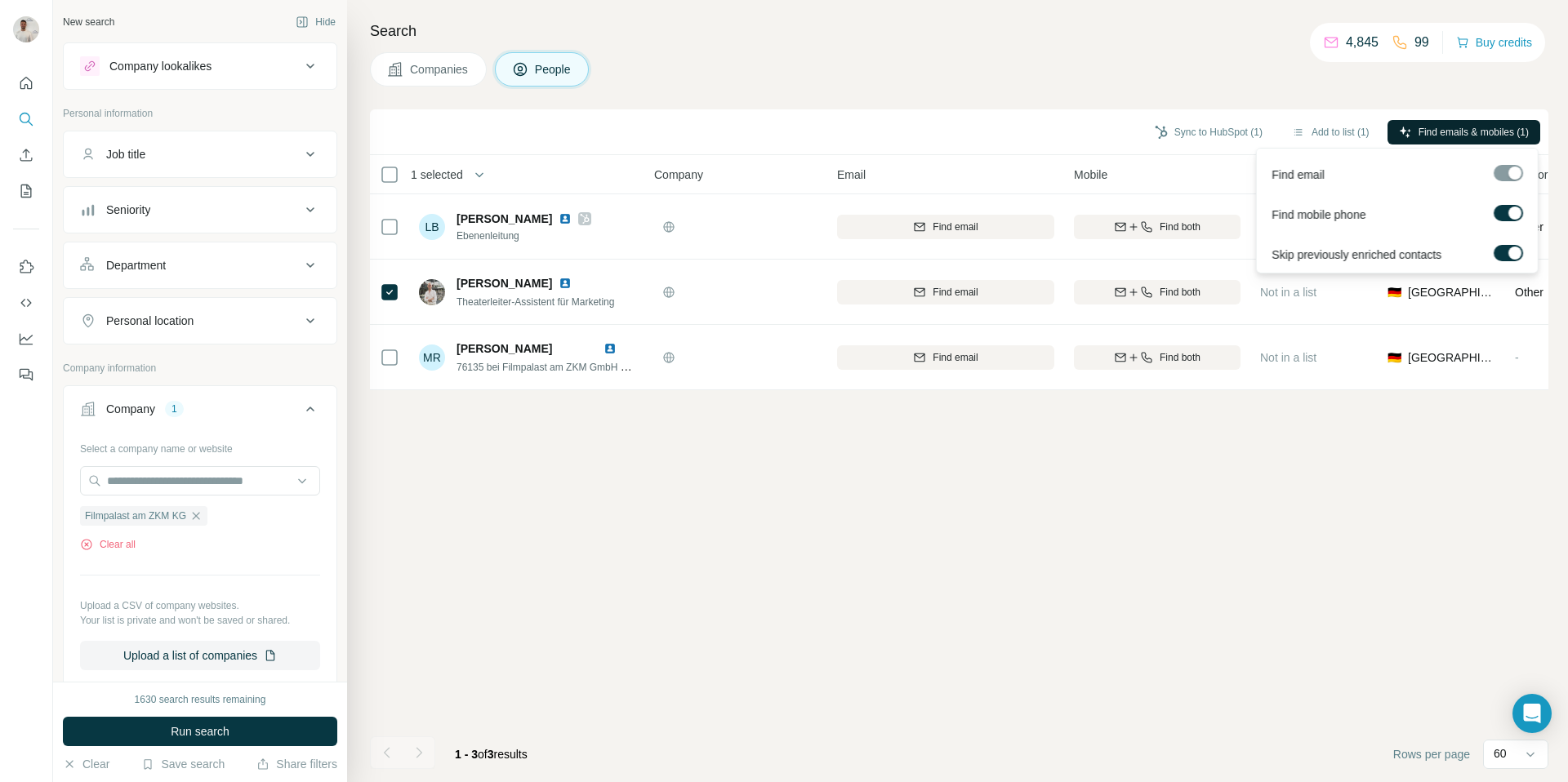
click at [1410, 134] on button "Find emails & mobiles (1)" at bounding box center [1464, 132] width 152 height 24
